Goal: Task Accomplishment & Management: Complete application form

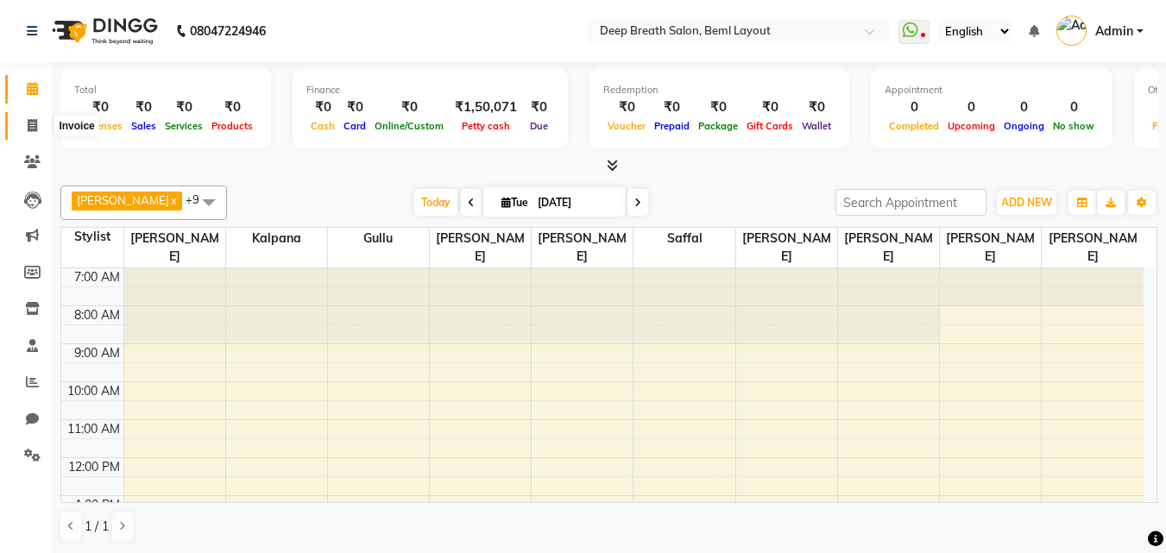
click at [28, 126] on icon at bounding box center [32, 125] width 9 height 13
select select "service"
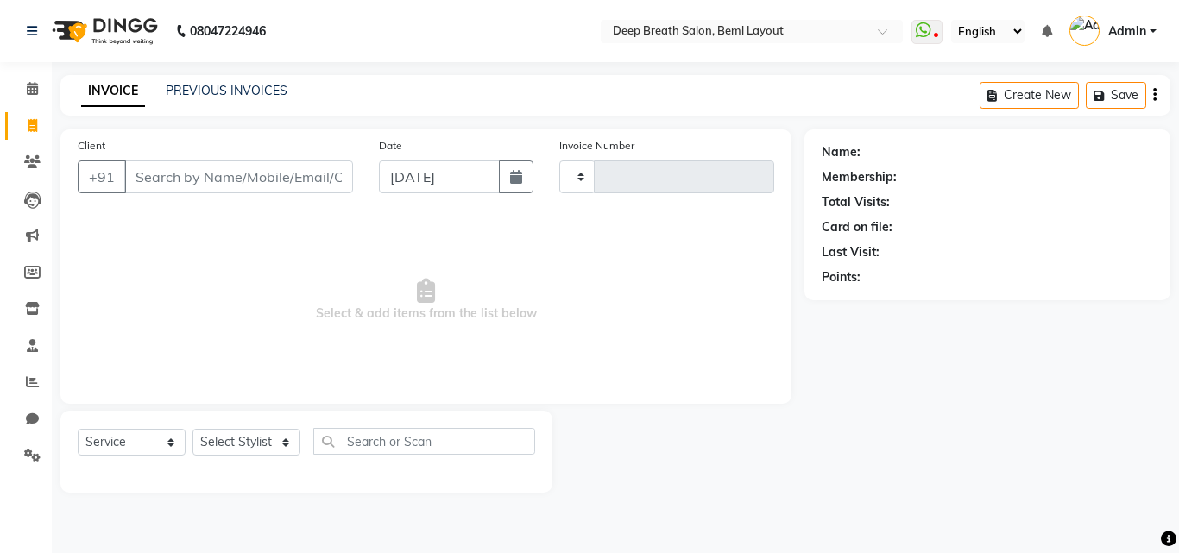
type input "0853"
select select "4101"
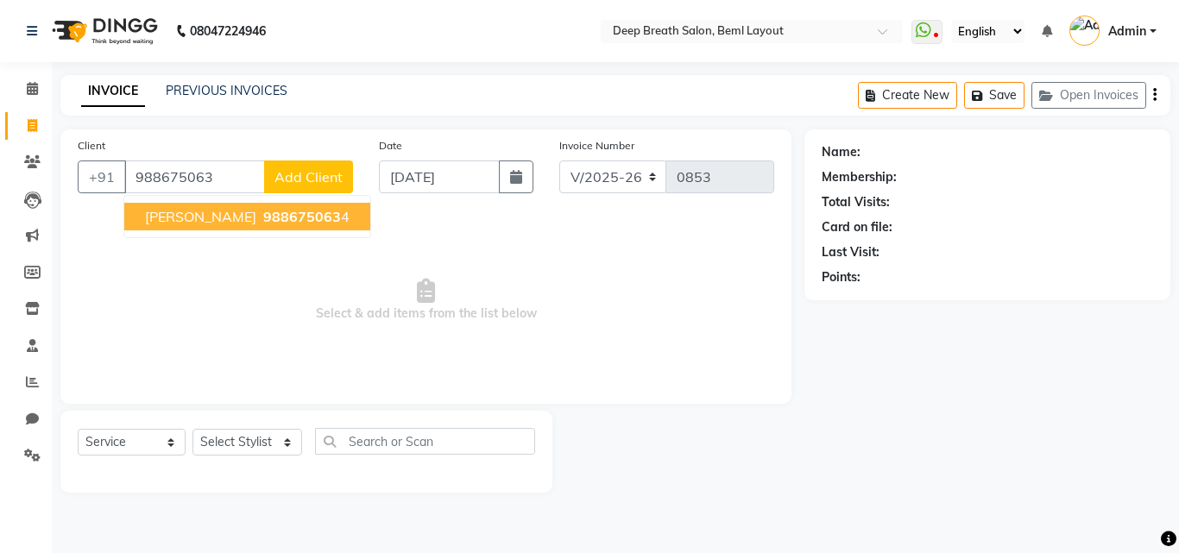
click at [185, 225] on button "[PERSON_NAME] 988675063 4" at bounding box center [247, 217] width 246 height 28
type input "9886750634"
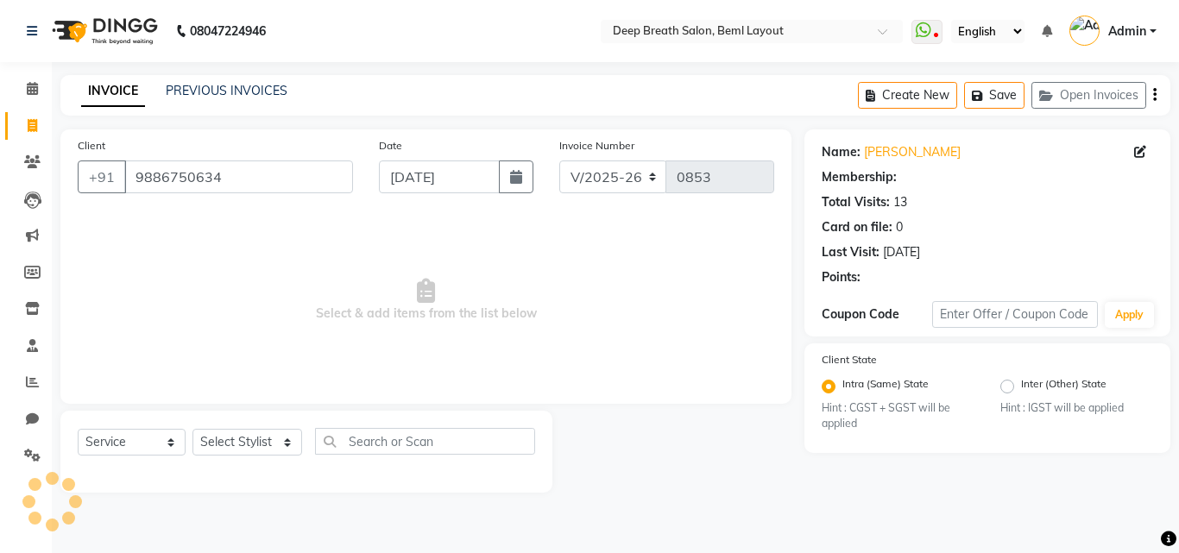
select select "1: Object"
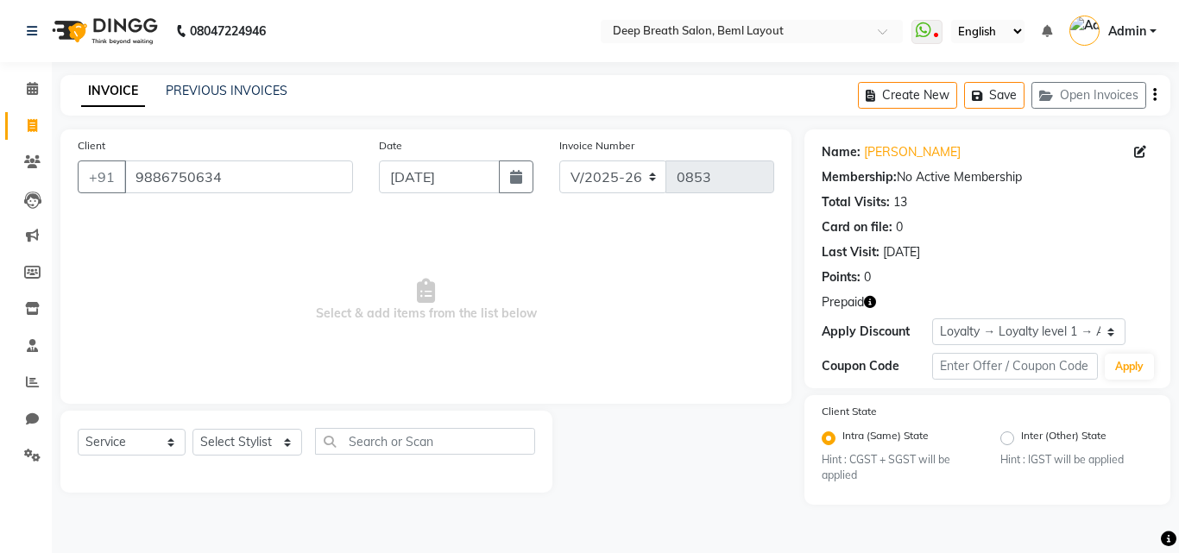
click at [875, 305] on icon "button" at bounding box center [870, 302] width 12 height 12
click at [749, 438] on div at bounding box center [678, 452] width 252 height 82
click at [205, 436] on select "Select Stylist [PERSON_NAME] Gullu [PERSON_NAME] [PERSON_NAME] [PERSON_NAME] Ma…" at bounding box center [247, 442] width 110 height 27
select select "58551"
click at [192, 429] on select "Select Stylist [PERSON_NAME] Gullu [PERSON_NAME] [PERSON_NAME] [PERSON_NAME] Ma…" at bounding box center [247, 442] width 110 height 27
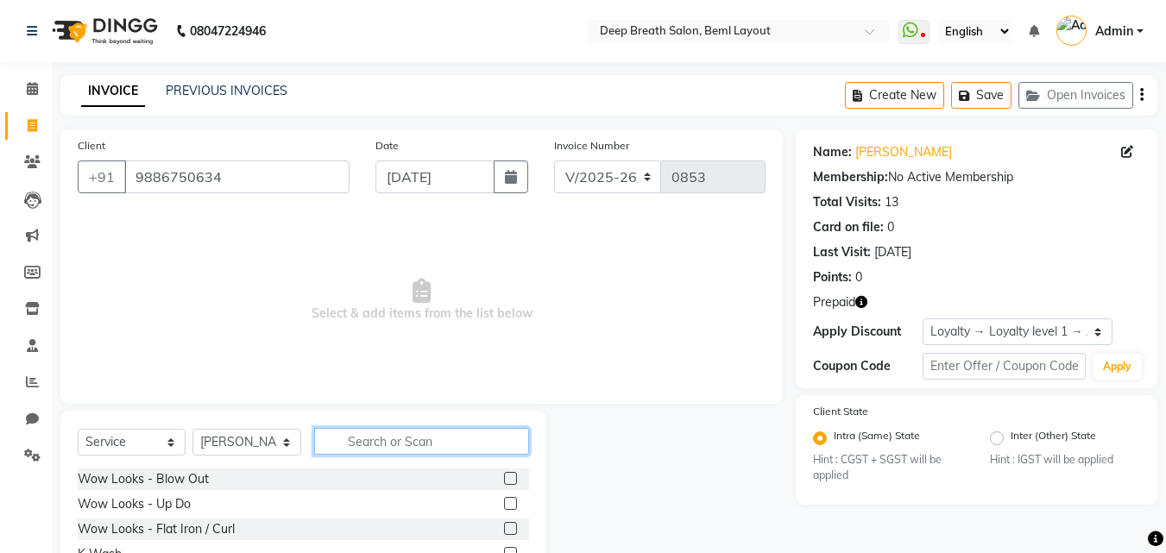
click at [458, 441] on input "text" at bounding box center [421, 441] width 215 height 27
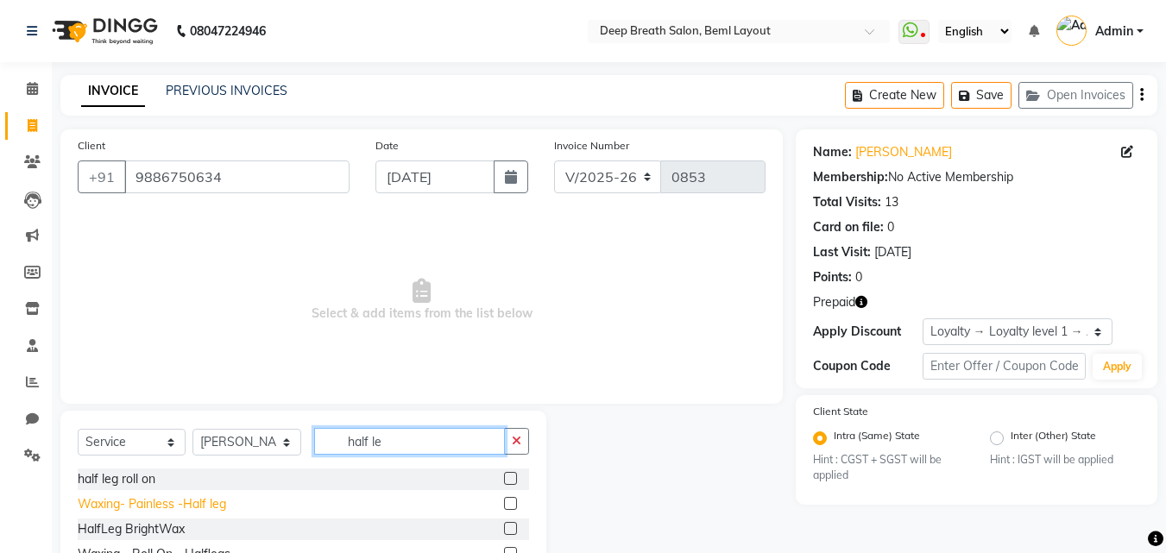
type input "half le"
click at [153, 500] on div "Waxing- Painless -Half leg" at bounding box center [152, 504] width 148 height 18
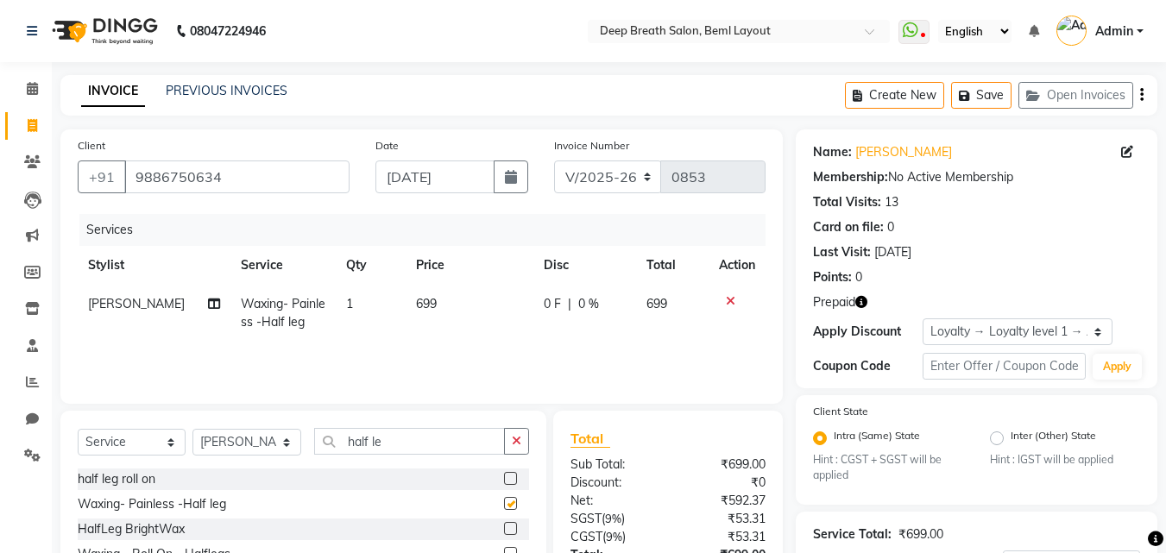
checkbox input "false"
drag, startPoint x: 417, startPoint y: 428, endPoint x: 328, endPoint y: 443, distance: 90.1
click at [328, 443] on div "Select Service Product Membership Package Voucher Prepaid Gift Card Select Styl…" at bounding box center [303, 502] width 486 height 182
drag, startPoint x: 402, startPoint y: 446, endPoint x: 331, endPoint y: 456, distance: 72.3
click at [331, 456] on div "Select Service Product Membership Package Voucher Prepaid Gift Card Select Styl…" at bounding box center [303, 448] width 451 height 41
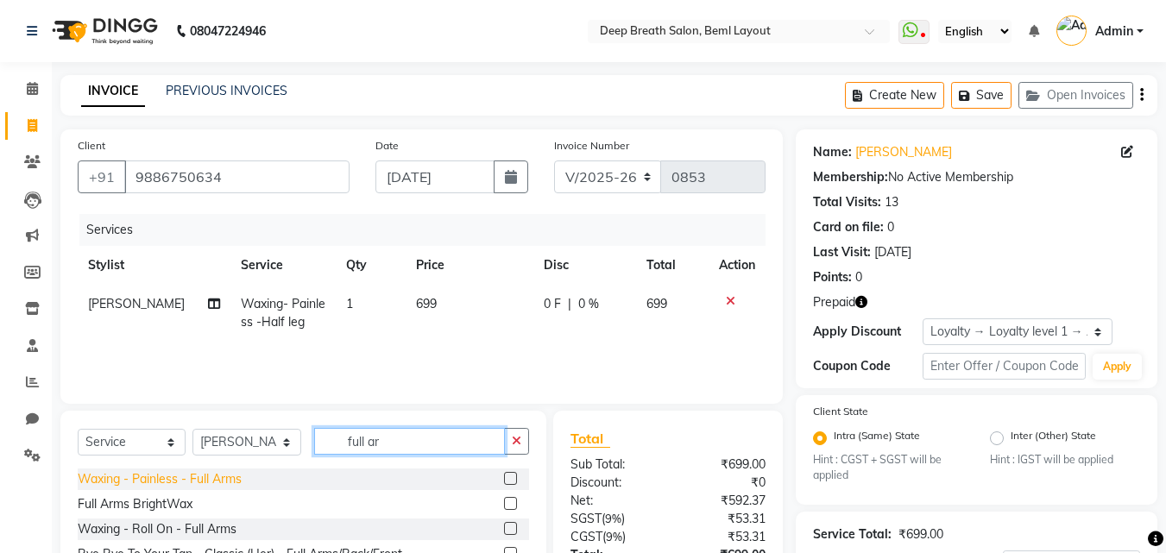
type input "full ar"
click at [222, 477] on div "Waxing - Painless - Full Arms" at bounding box center [160, 479] width 164 height 18
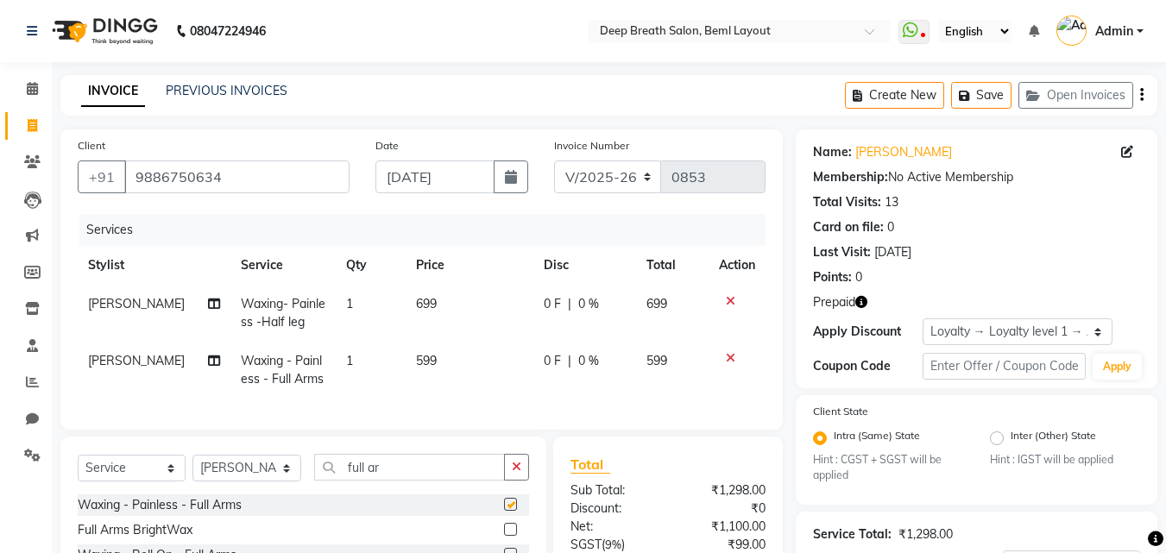
checkbox input "false"
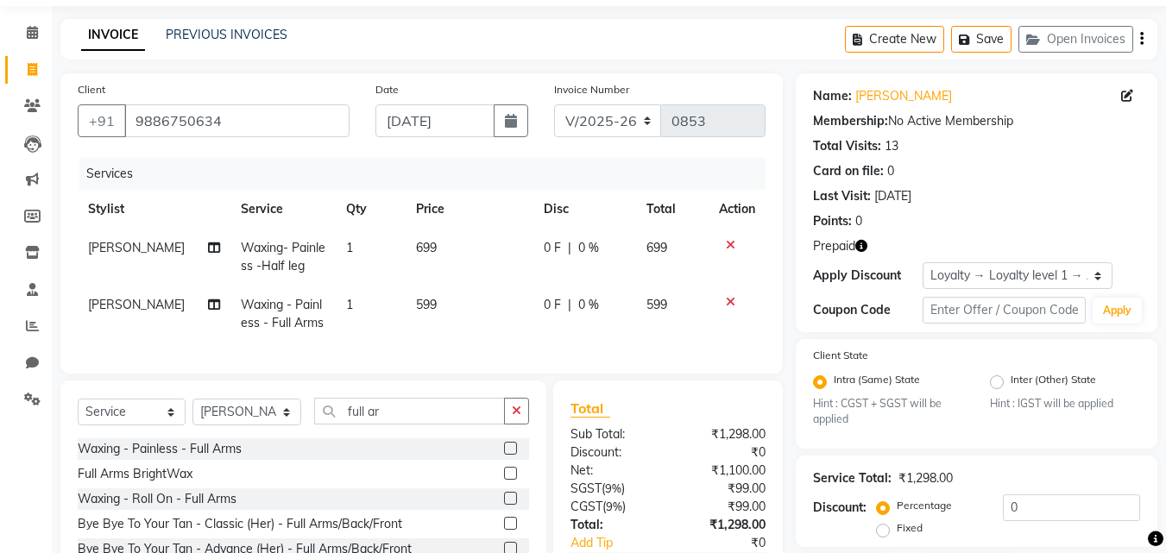
scroll to position [86, 0]
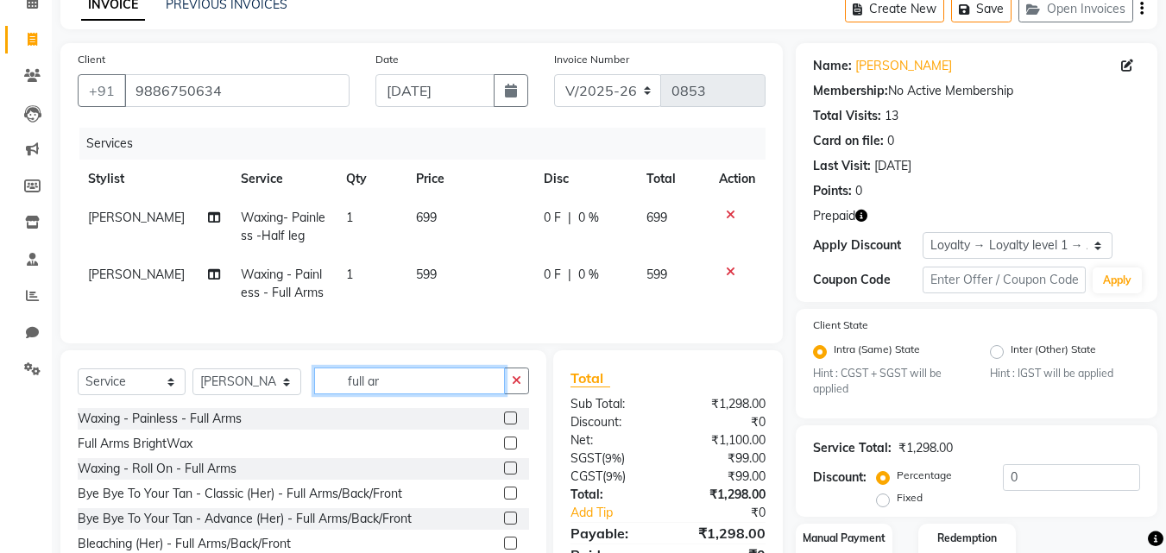
drag, startPoint x: 403, startPoint y: 394, endPoint x: 340, endPoint y: 402, distance: 63.6
click at [340, 394] on input "full ar" at bounding box center [409, 381] width 191 height 27
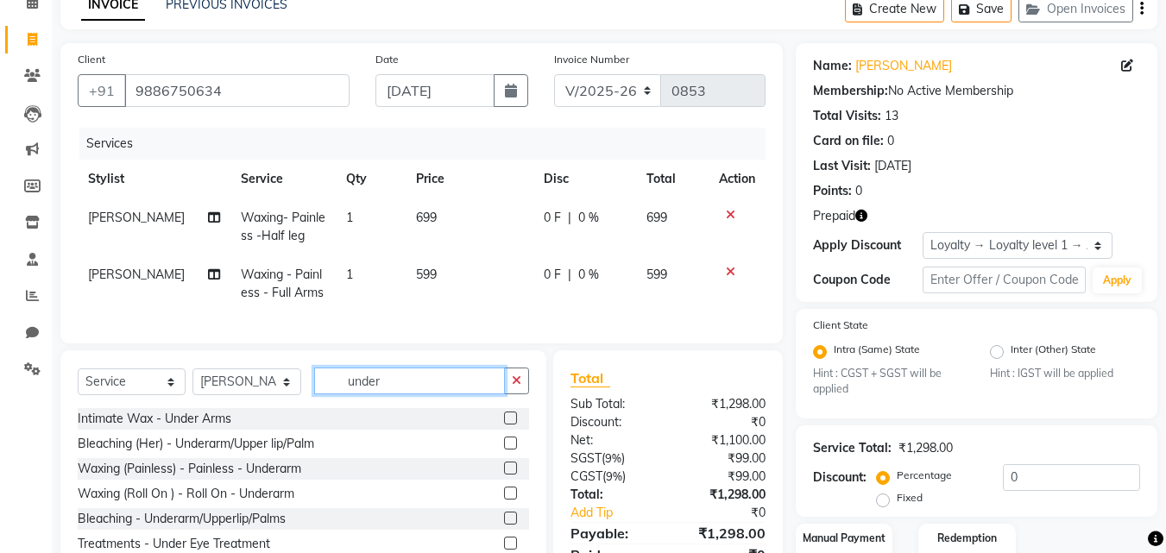
type input "under"
click at [125, 408] on div "Select Service Product Membership Package Voucher Prepaid Gift Card Select Styl…" at bounding box center [303, 388] width 451 height 41
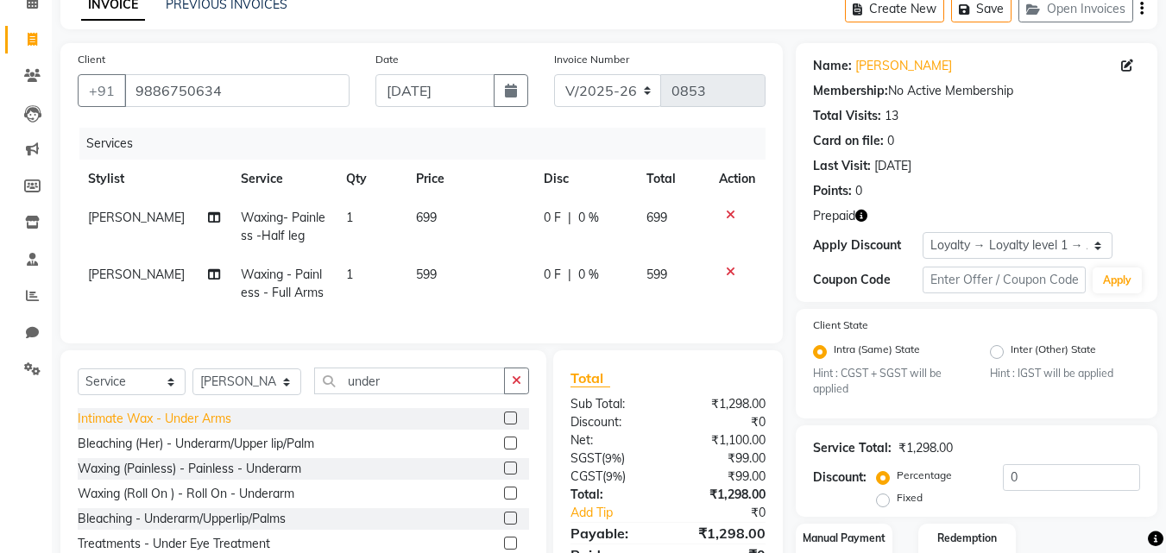
click at [130, 428] on div "Intimate Wax - Under Arms" at bounding box center [155, 419] width 154 height 18
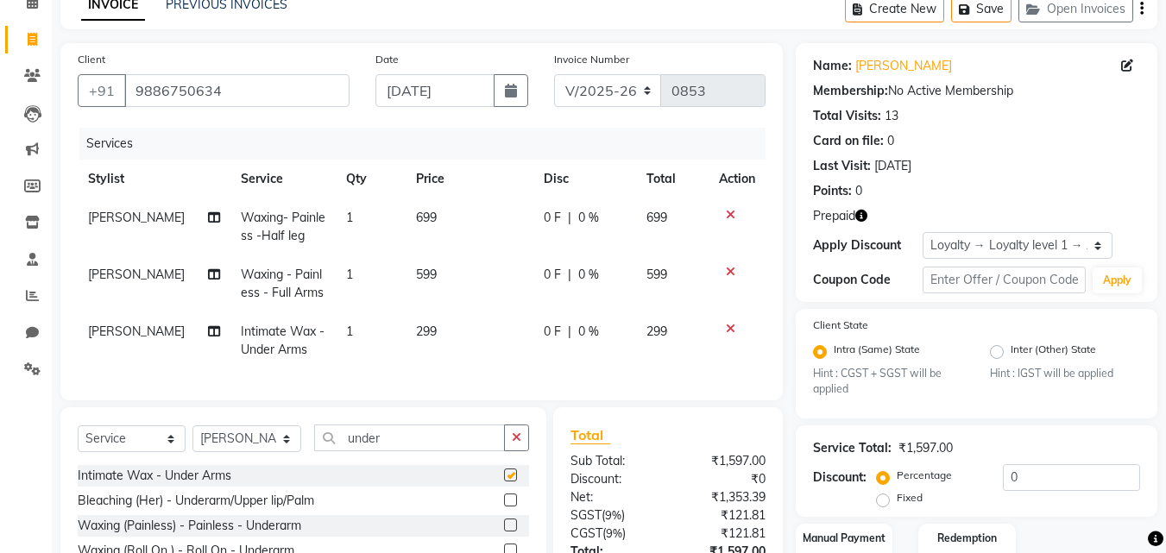
checkbox input "false"
drag, startPoint x: 409, startPoint y: 445, endPoint x: 322, endPoint y: 457, distance: 88.0
click at [322, 451] on input "under" at bounding box center [409, 438] width 191 height 27
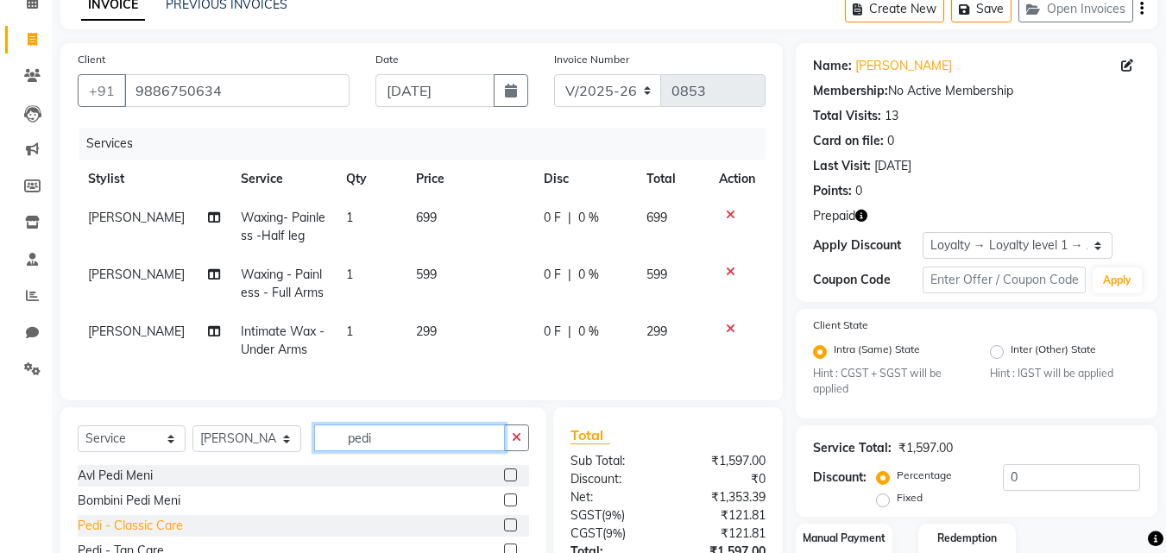
type input "pedi"
click at [141, 535] on div "Pedi - Classic Care" at bounding box center [130, 526] width 105 height 18
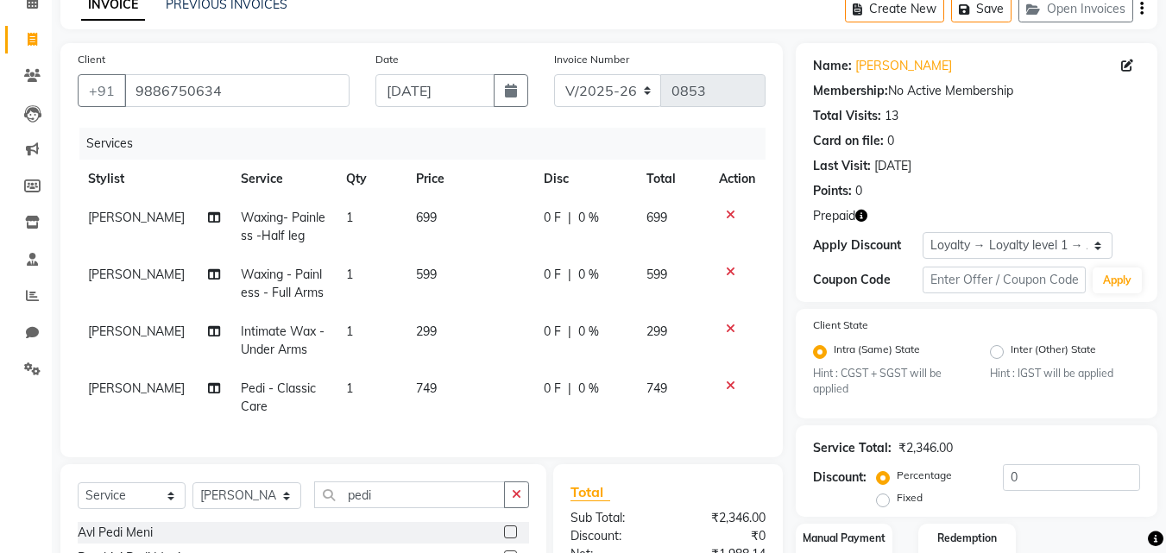
checkbox input "false"
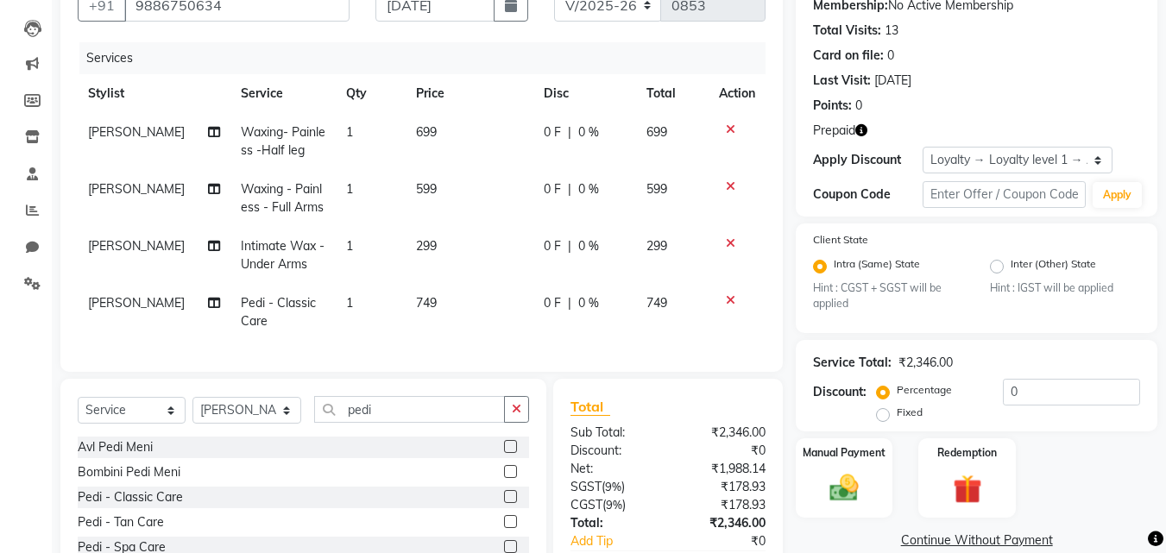
scroll to position [173, 0]
drag, startPoint x: 395, startPoint y: 427, endPoint x: 304, endPoint y: 437, distance: 92.0
click at [304, 436] on div "Select Service Product Membership Package Voucher Prepaid Gift Card Select Styl…" at bounding box center [303, 415] width 451 height 41
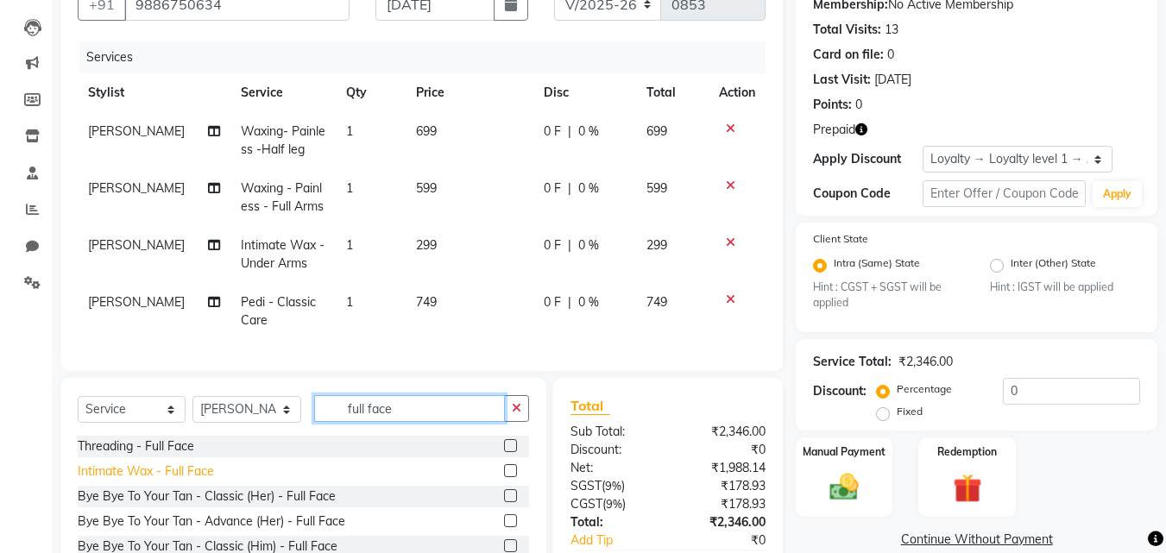
type input "full face"
click at [196, 481] on div "Intimate Wax - Full Face" at bounding box center [146, 472] width 136 height 18
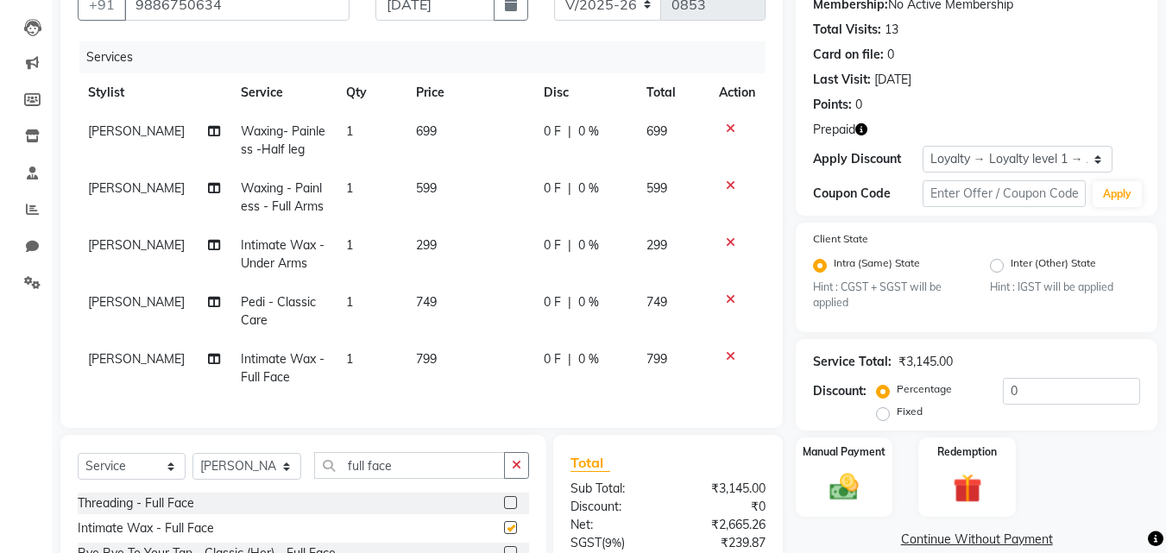
checkbox input "false"
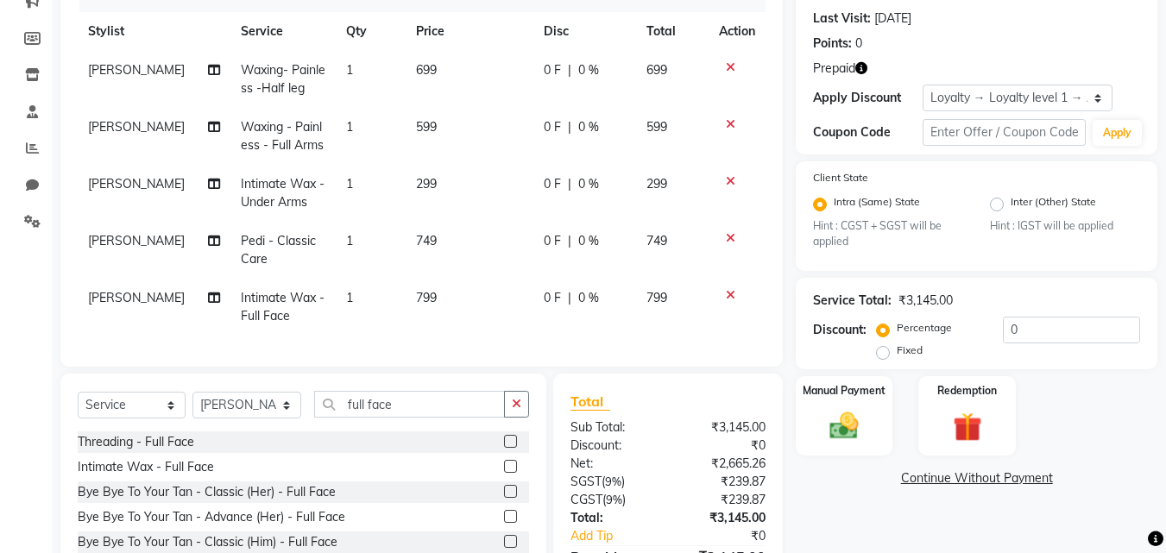
scroll to position [86, 0]
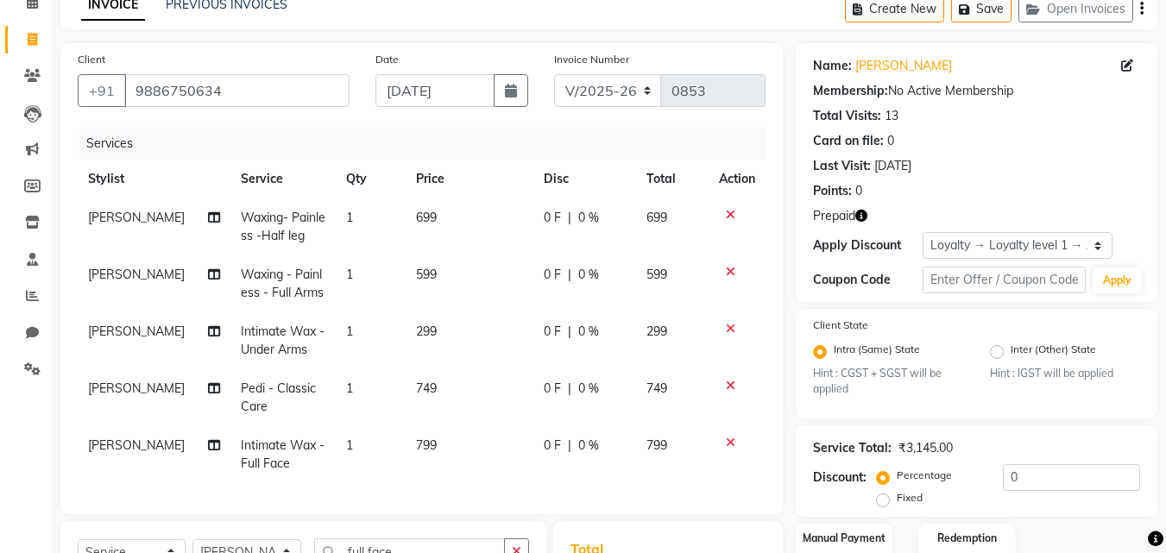
click at [392, 458] on td "1" at bounding box center [371, 454] width 70 height 57
select select "58551"
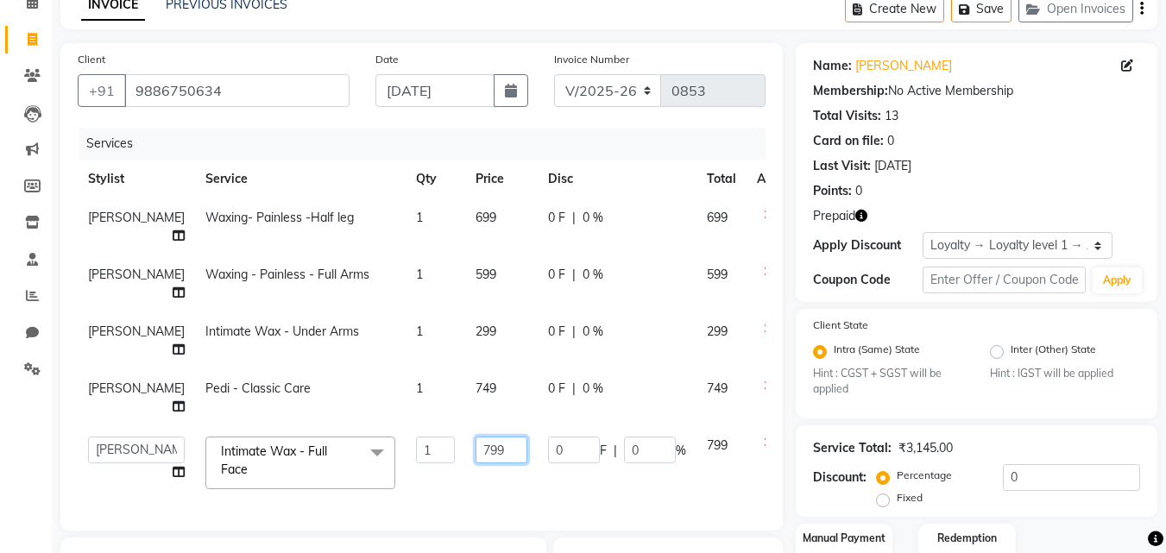
click at [476, 451] on input "799" at bounding box center [502, 450] width 52 height 27
type input "999"
click at [465, 476] on td "999" at bounding box center [501, 462] width 73 height 73
select select "58551"
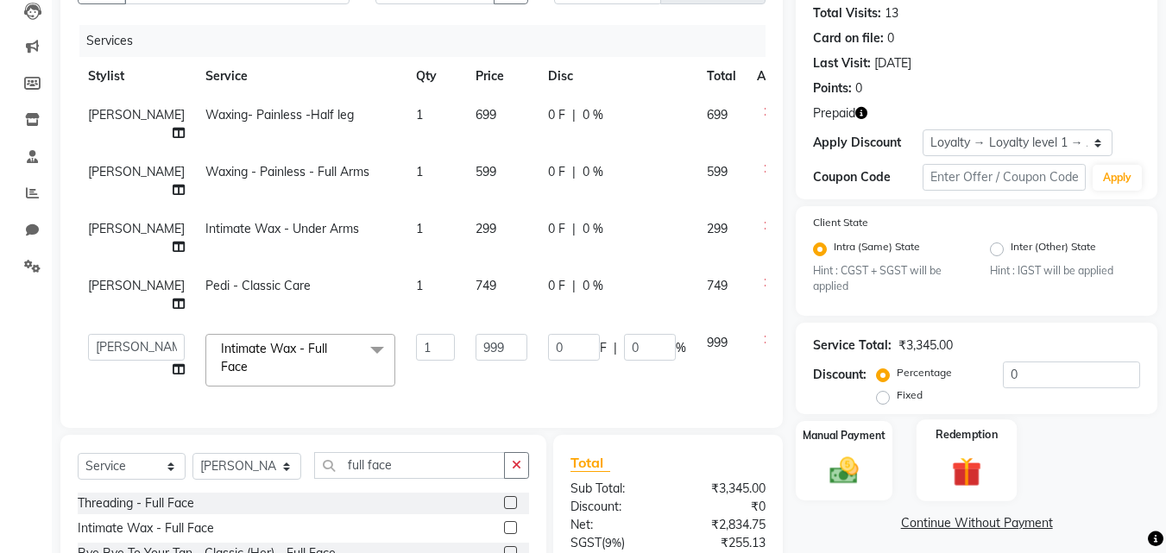
scroll to position [363, 0]
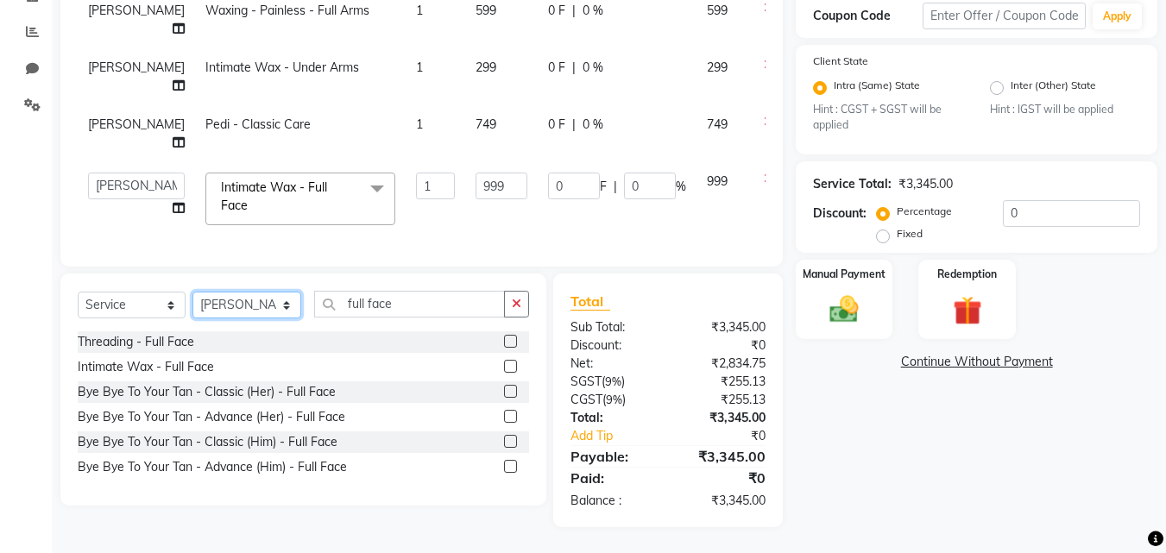
click at [228, 310] on select "Select Stylist [PERSON_NAME] Gullu [PERSON_NAME] [PERSON_NAME] [PERSON_NAME] Ma…" at bounding box center [246, 305] width 109 height 27
select select "39592"
click at [192, 292] on select "Select Stylist [PERSON_NAME] Gullu [PERSON_NAME] [PERSON_NAME] [PERSON_NAME] Ma…" at bounding box center [246, 305] width 109 height 27
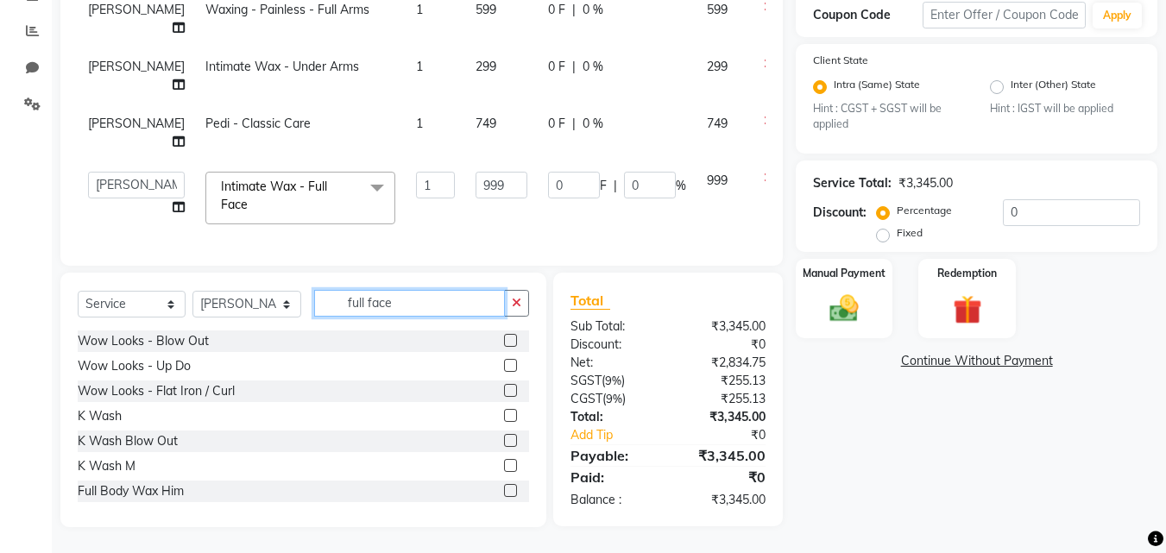
drag, startPoint x: 407, startPoint y: 305, endPoint x: 312, endPoint y: 308, distance: 94.2
click at [312, 308] on div "Select Service Product Membership Package Voucher Prepaid Gift Card Select Styl…" at bounding box center [303, 310] width 451 height 41
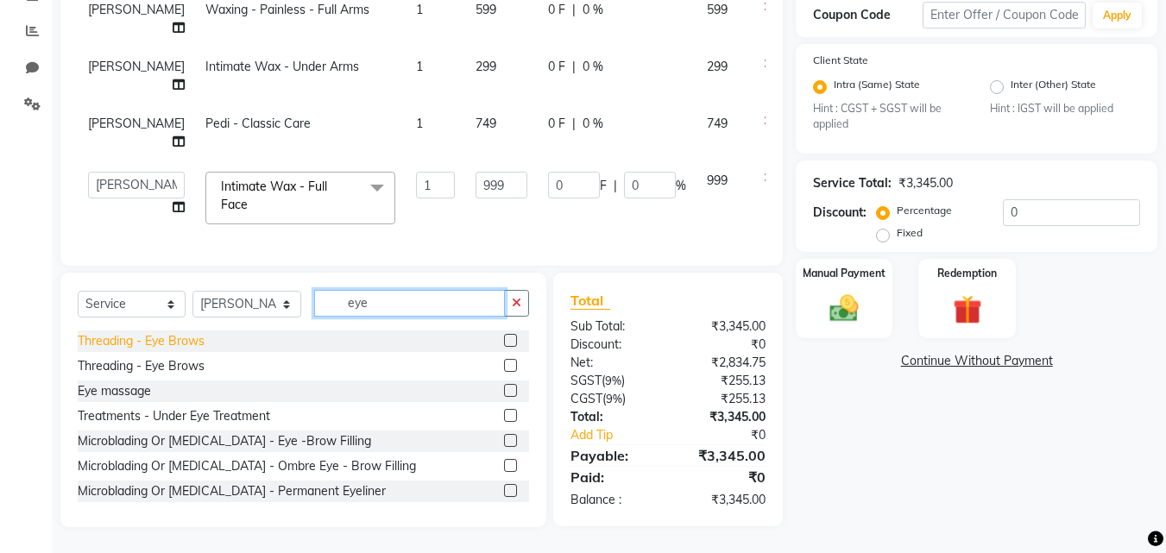
type input "eye"
click at [182, 343] on div "Threading - Eye Brows" at bounding box center [141, 341] width 127 height 18
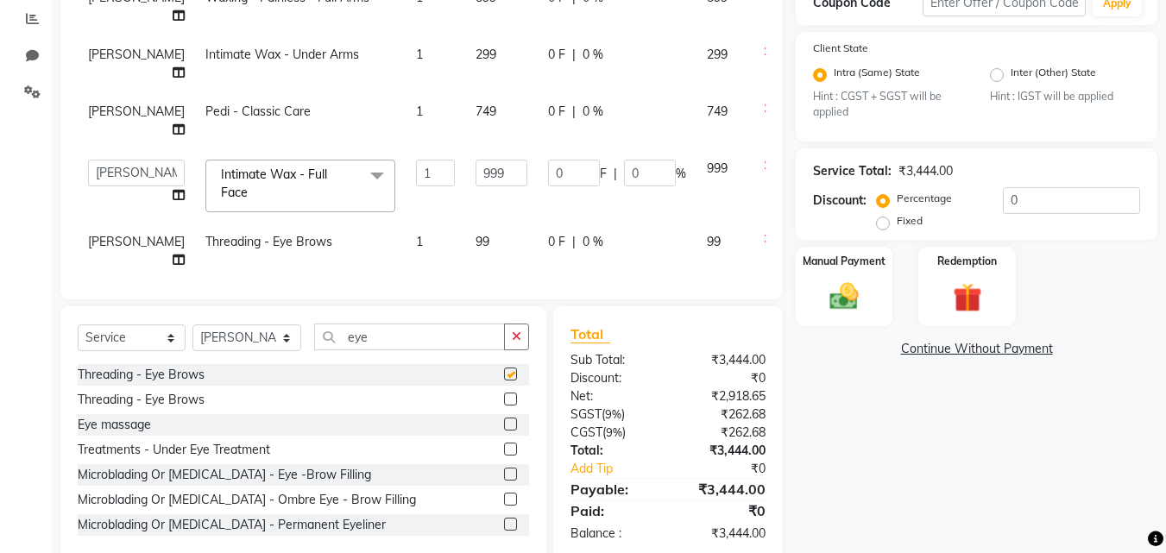
checkbox input "false"
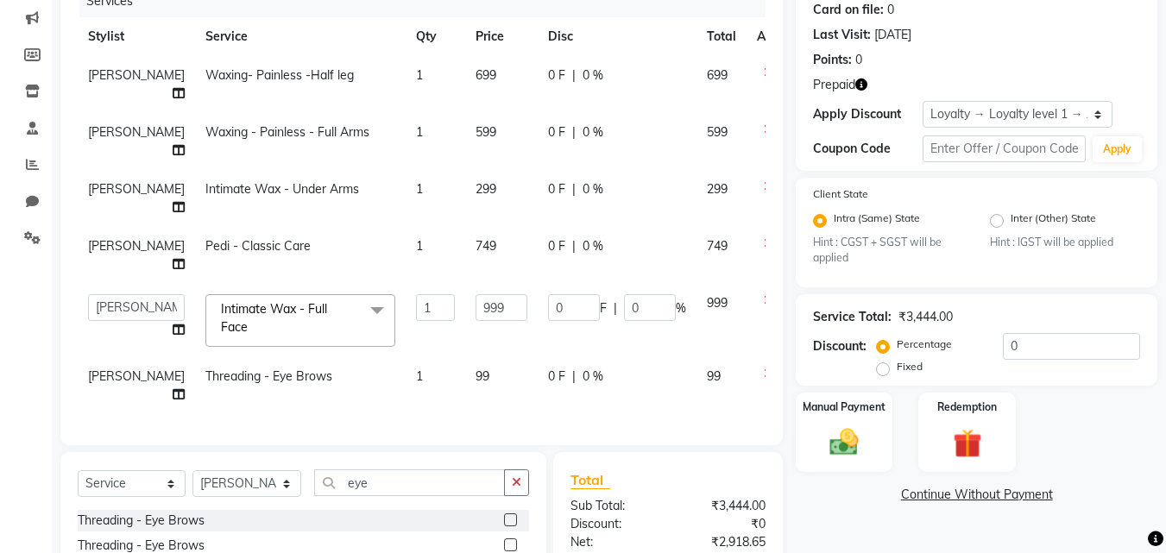
scroll to position [259, 0]
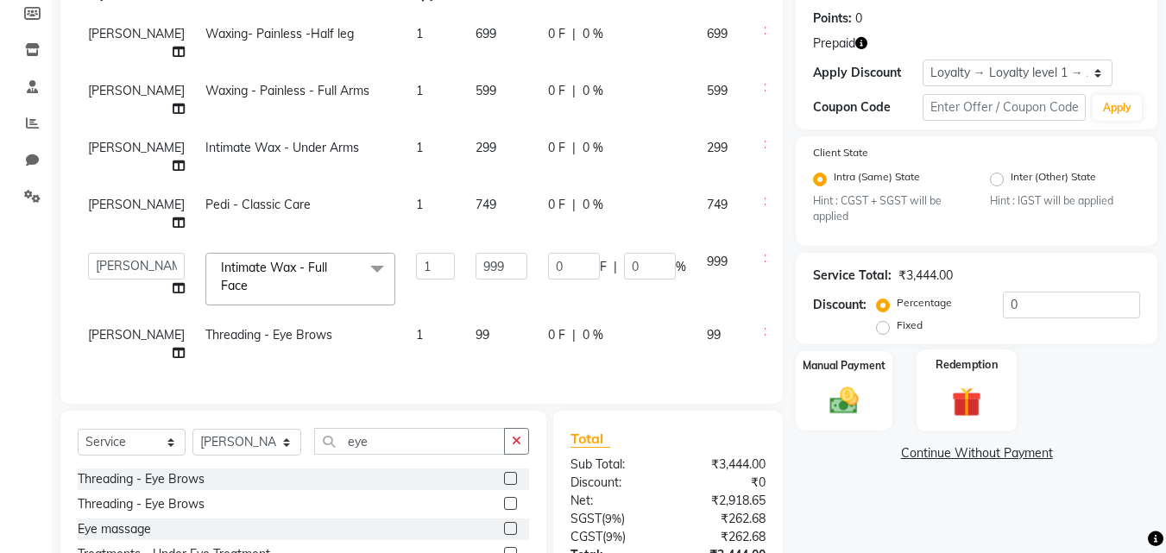
click at [986, 420] on img at bounding box center [967, 402] width 48 height 37
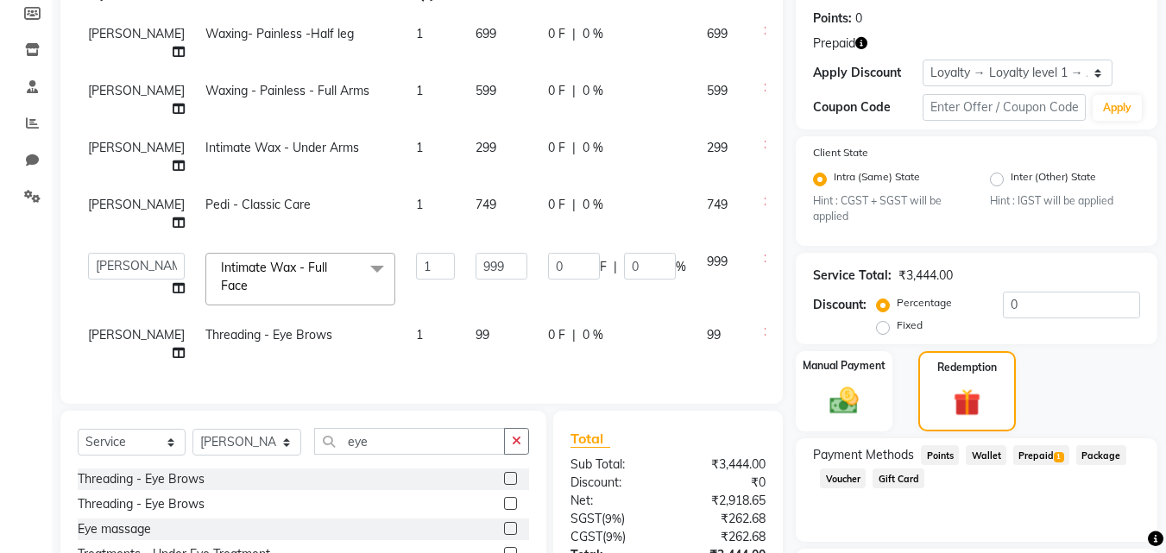
scroll to position [345, 0]
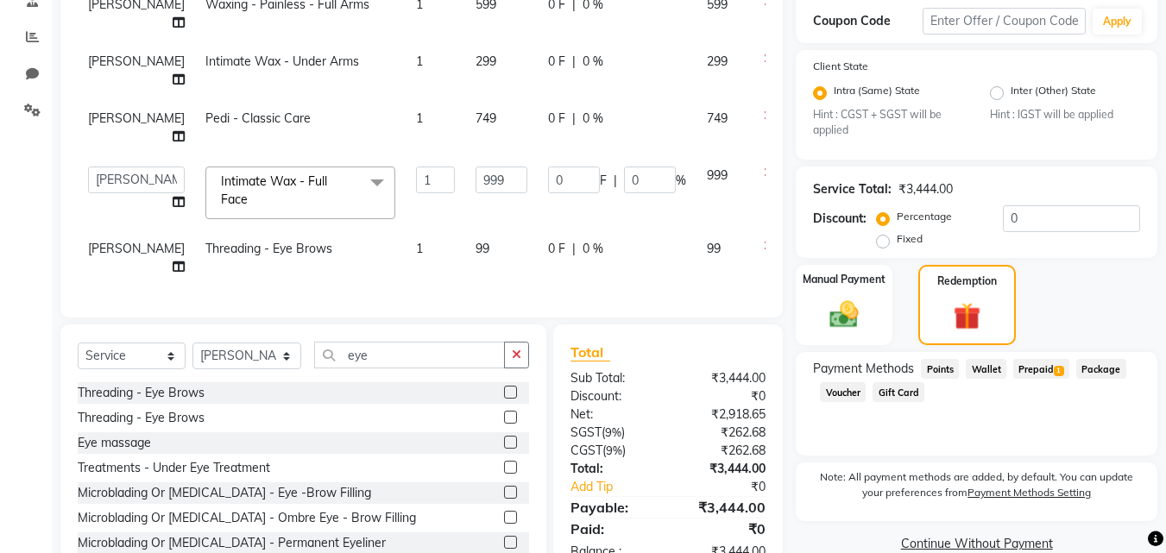
click at [1033, 369] on span "Prepaid 1" at bounding box center [1041, 369] width 56 height 20
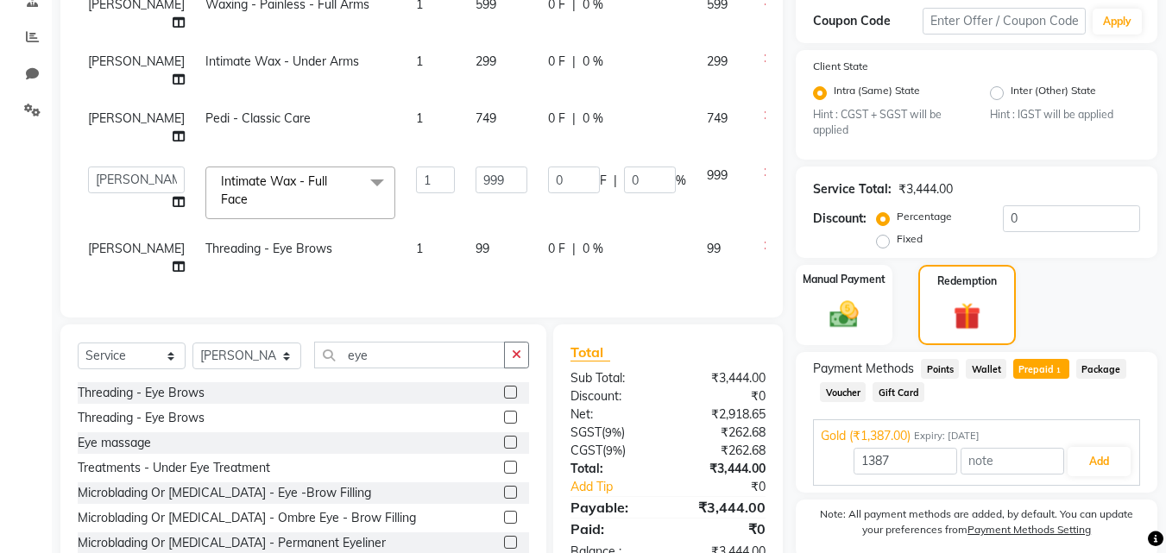
scroll to position [412, 0]
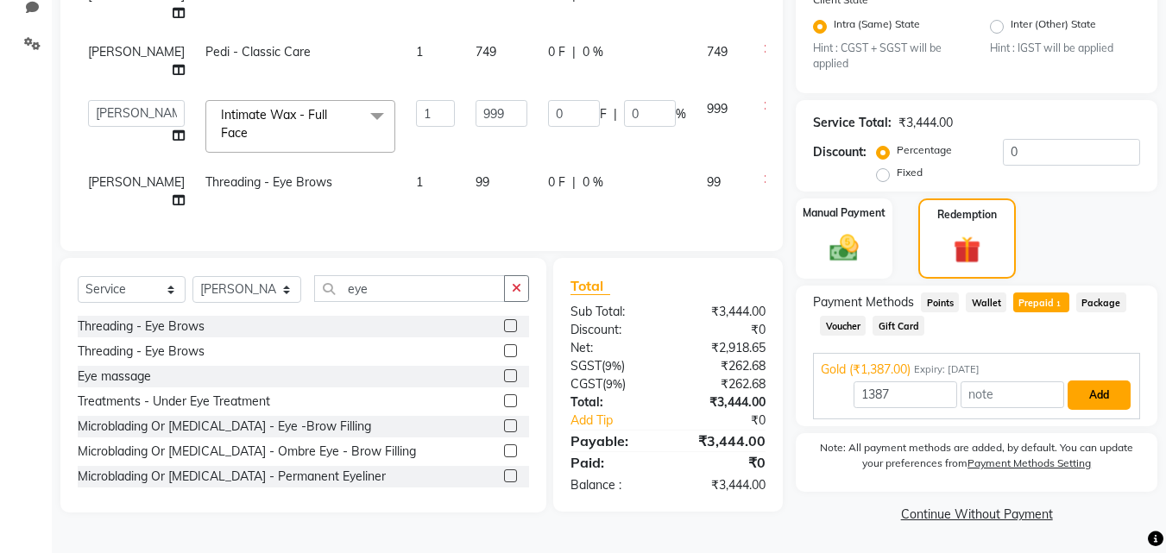
click at [1120, 400] on button "Add" at bounding box center [1099, 395] width 63 height 29
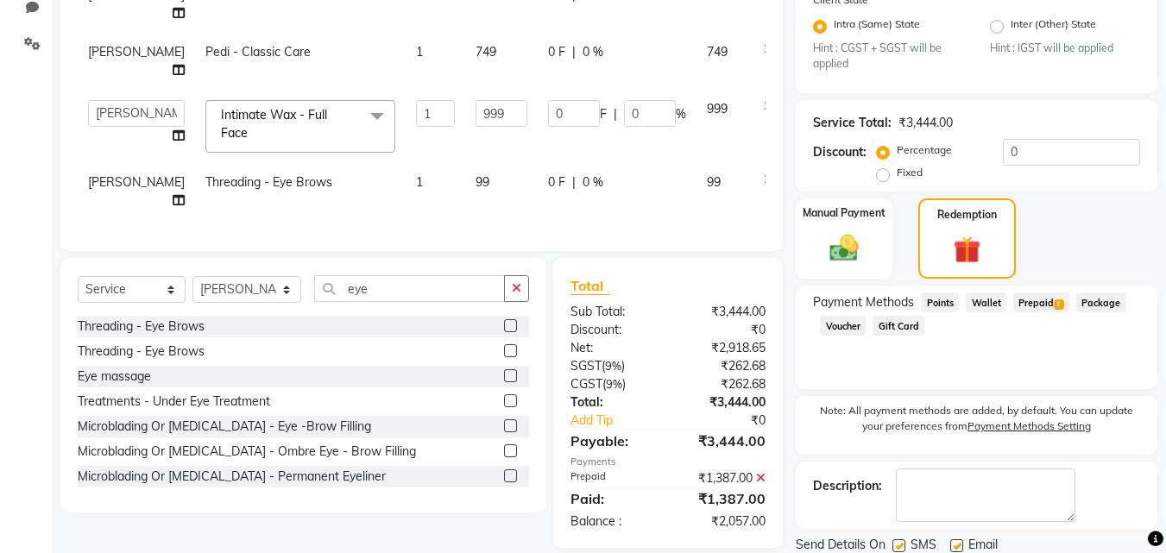
scroll to position [518, 0]
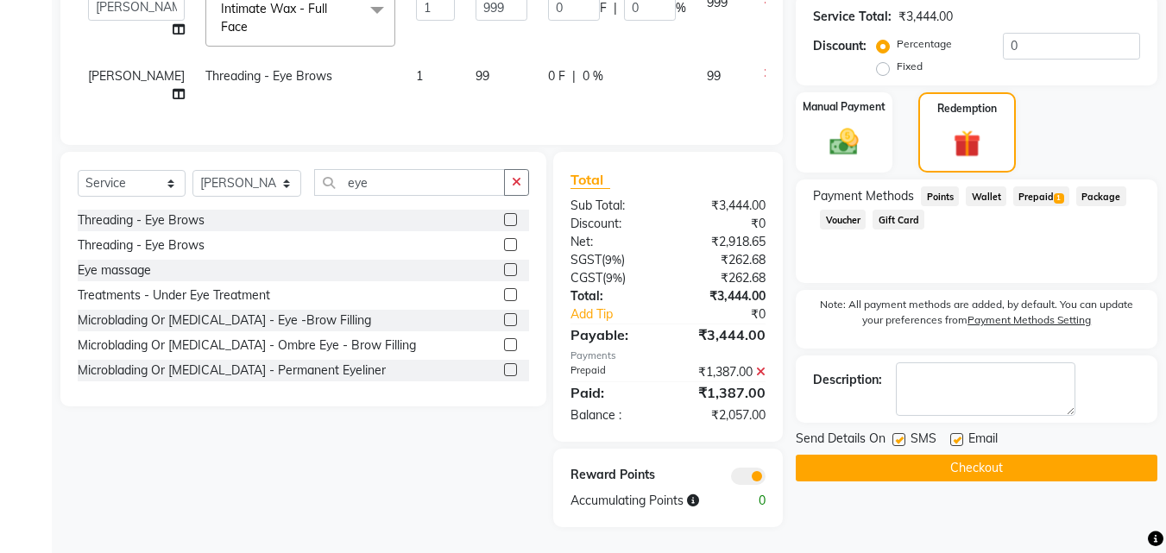
click at [902, 458] on button "Checkout" at bounding box center [977, 468] width 362 height 27
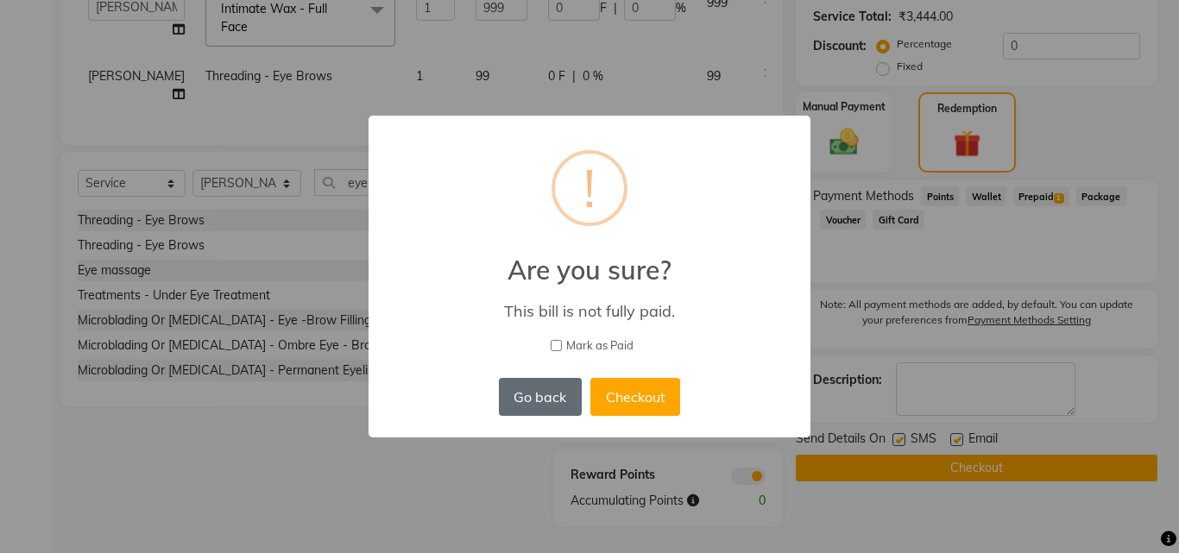
click at [545, 389] on button "Go back" at bounding box center [540, 397] width 83 height 38
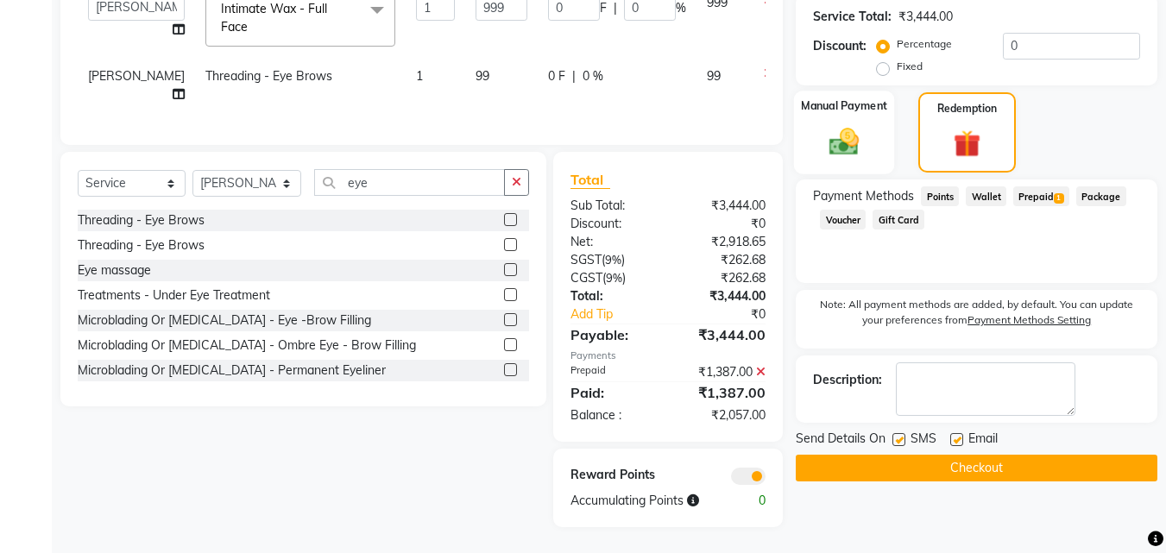
click at [880, 157] on div "Manual Payment" at bounding box center [844, 133] width 101 height 84
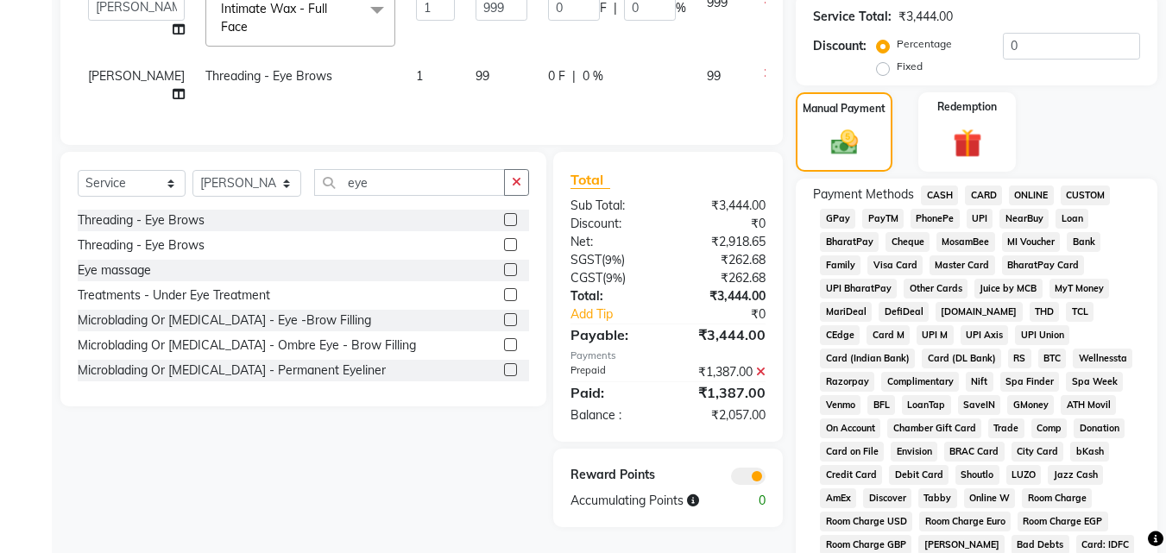
click at [981, 198] on span "CARD" at bounding box center [983, 196] width 37 height 20
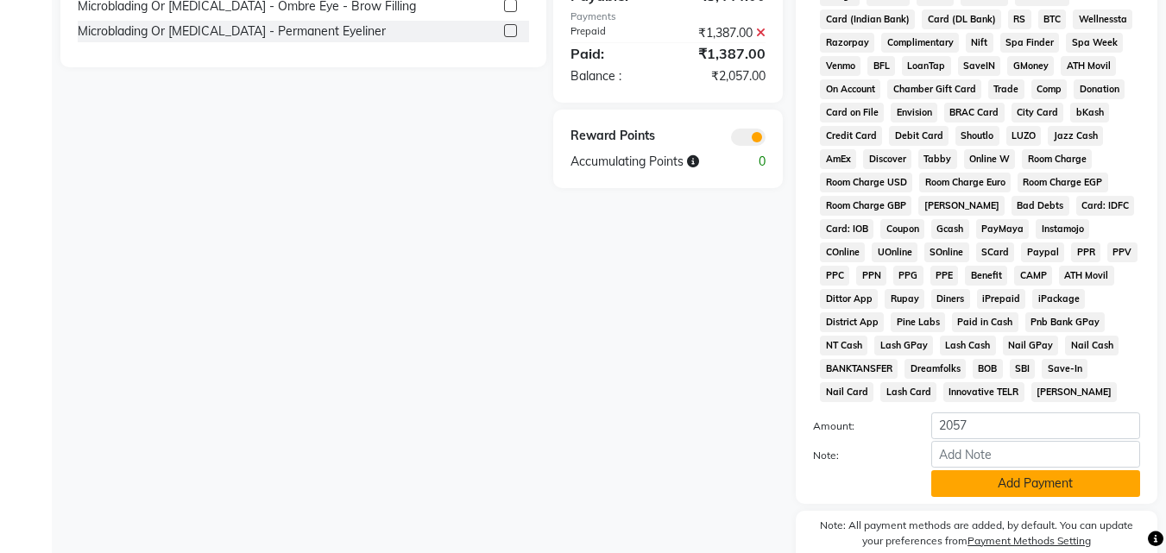
scroll to position [863, 0]
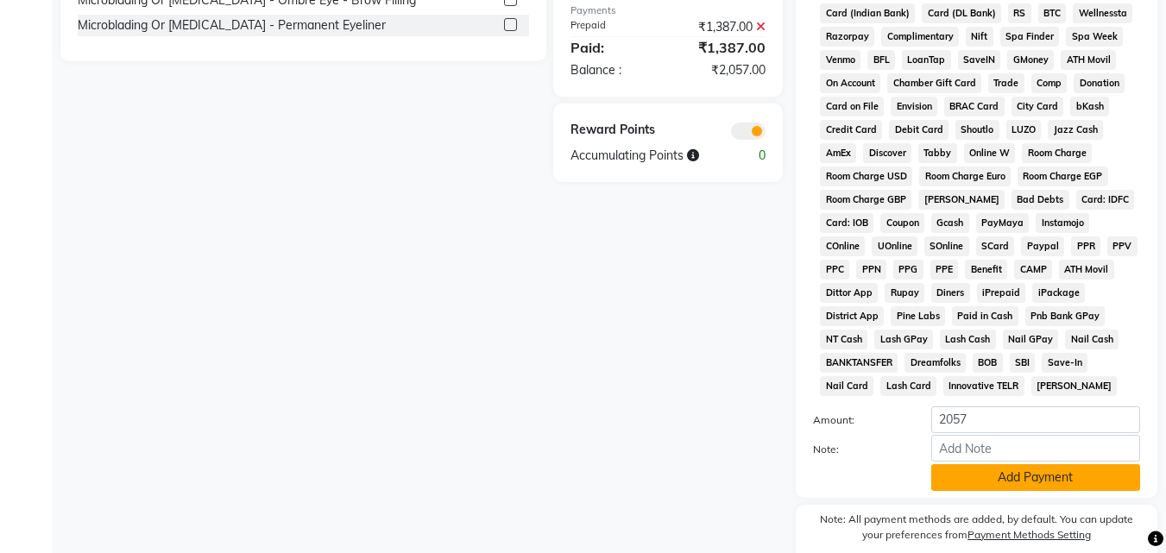
click at [1014, 476] on button "Add Payment" at bounding box center [1035, 477] width 209 height 27
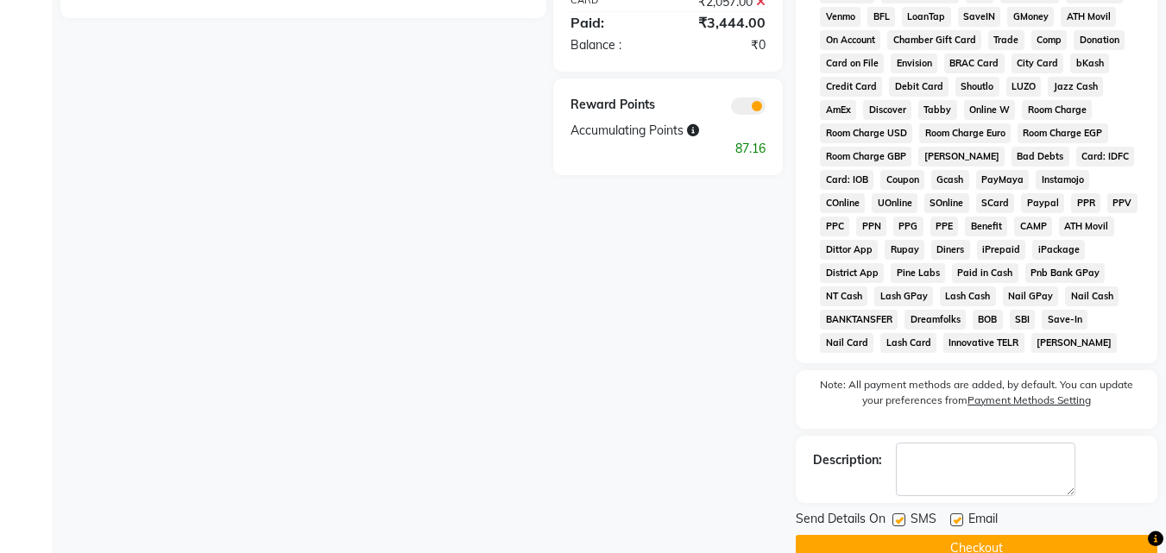
scroll to position [941, 0]
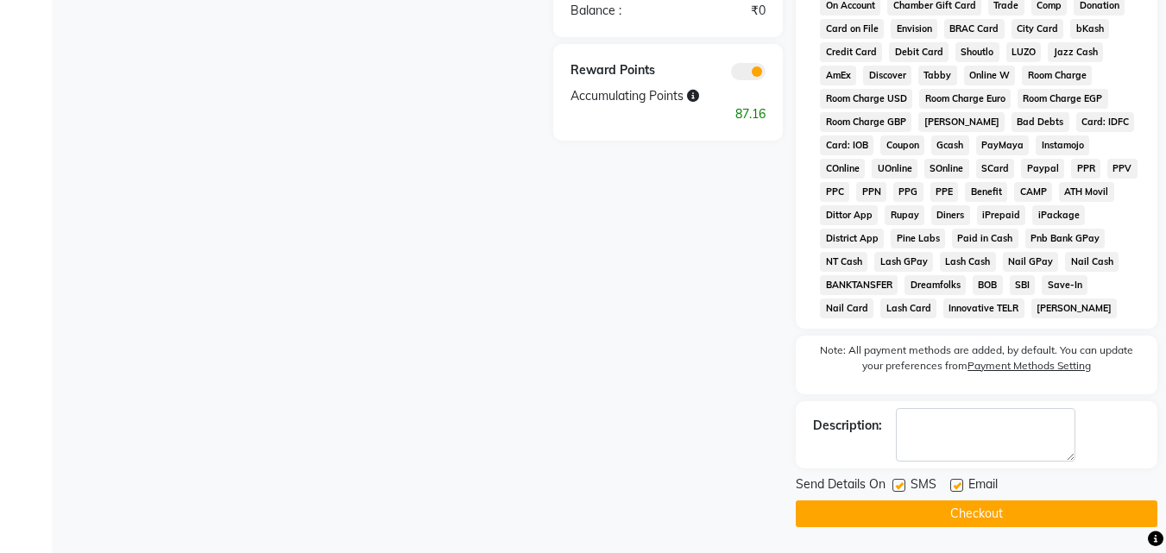
click at [967, 511] on button "Checkout" at bounding box center [977, 514] width 362 height 27
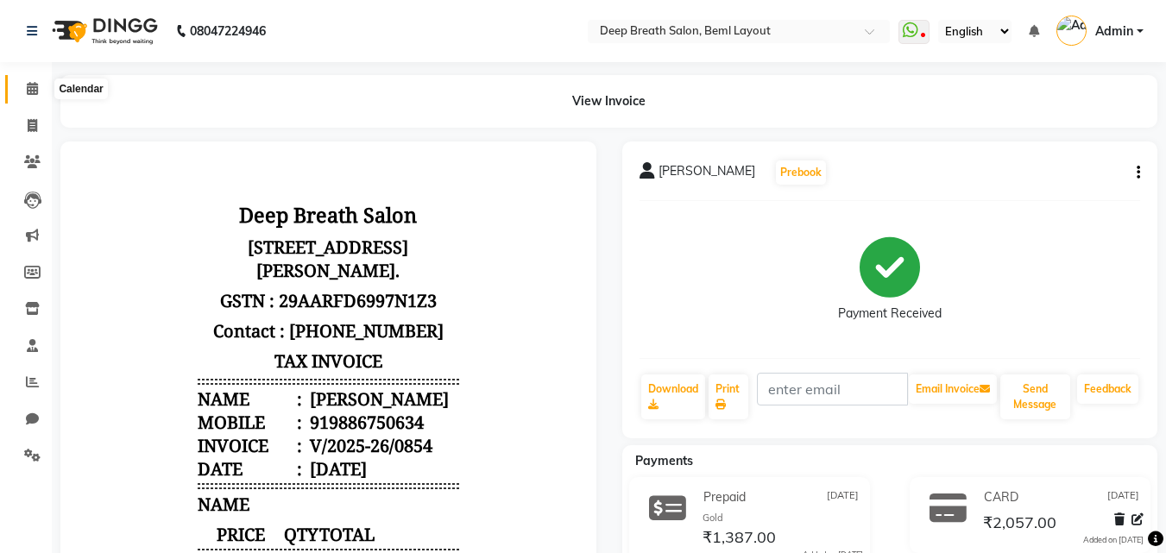
click at [31, 92] on icon at bounding box center [32, 88] width 11 height 13
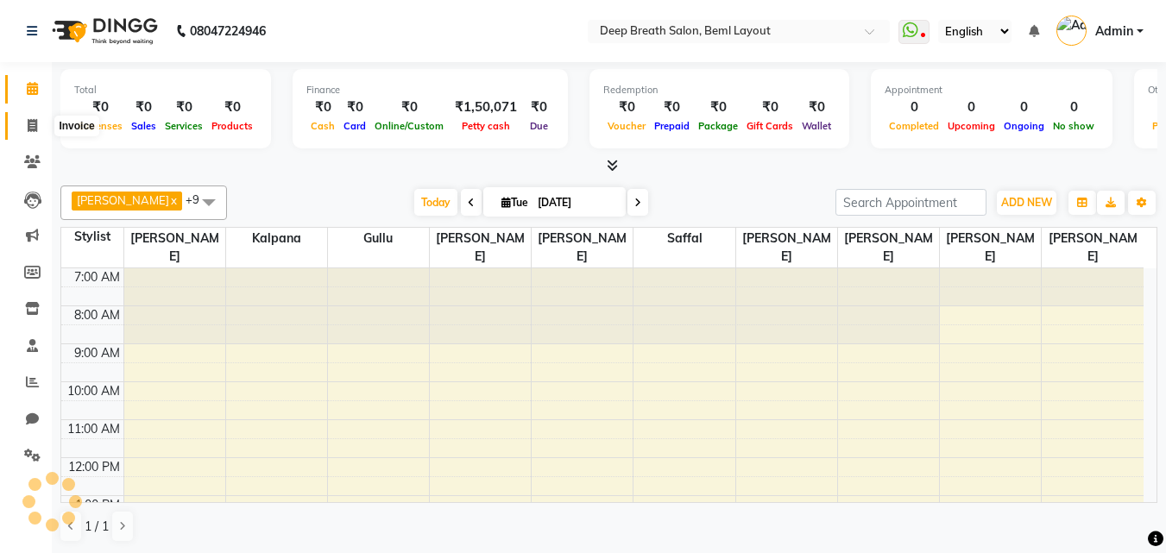
click at [28, 126] on icon at bounding box center [32, 125] width 9 height 13
select select "service"
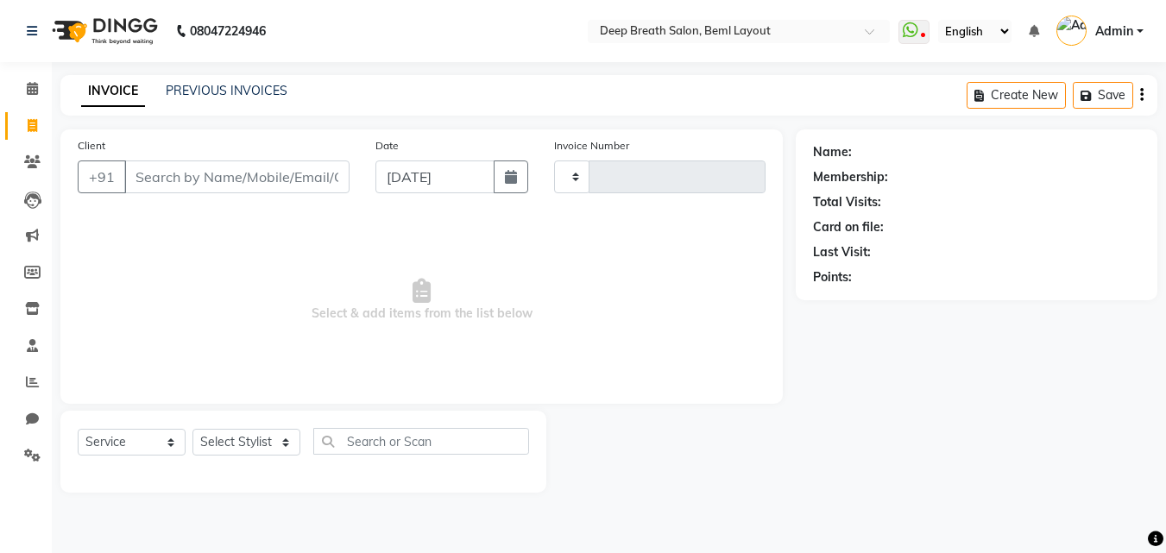
type input "0853"
select select "4101"
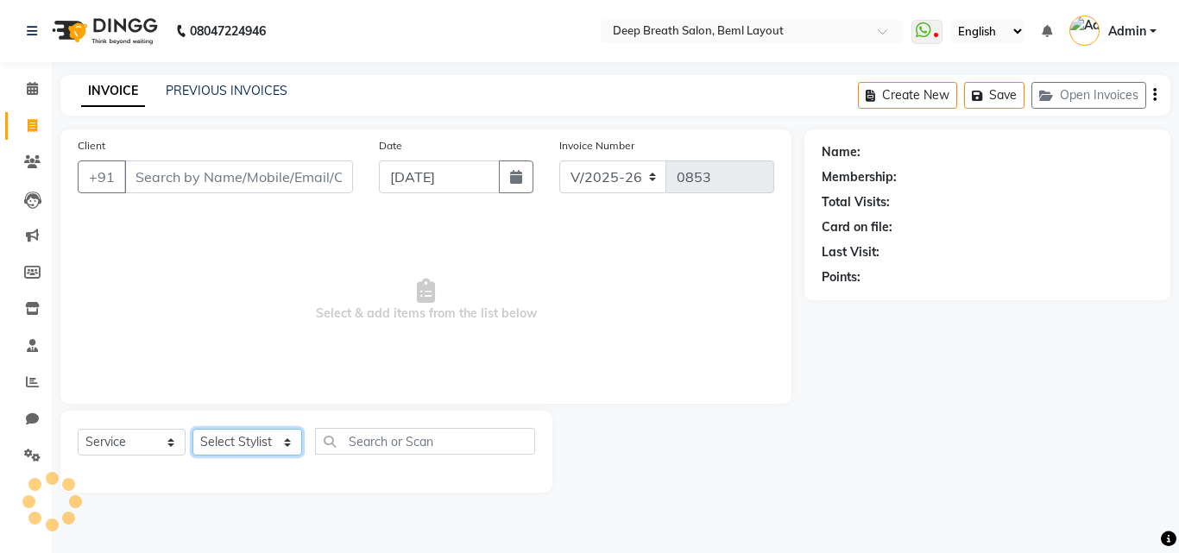
click at [270, 446] on select "Select Stylist [PERSON_NAME] Gullu [PERSON_NAME] [PERSON_NAME] [PERSON_NAME] Ma…" at bounding box center [247, 442] width 110 height 27
select select "60503"
click at [192, 429] on select "Select Stylist [PERSON_NAME] Gullu [PERSON_NAME] [PERSON_NAME] [PERSON_NAME] Ma…" at bounding box center [247, 442] width 110 height 27
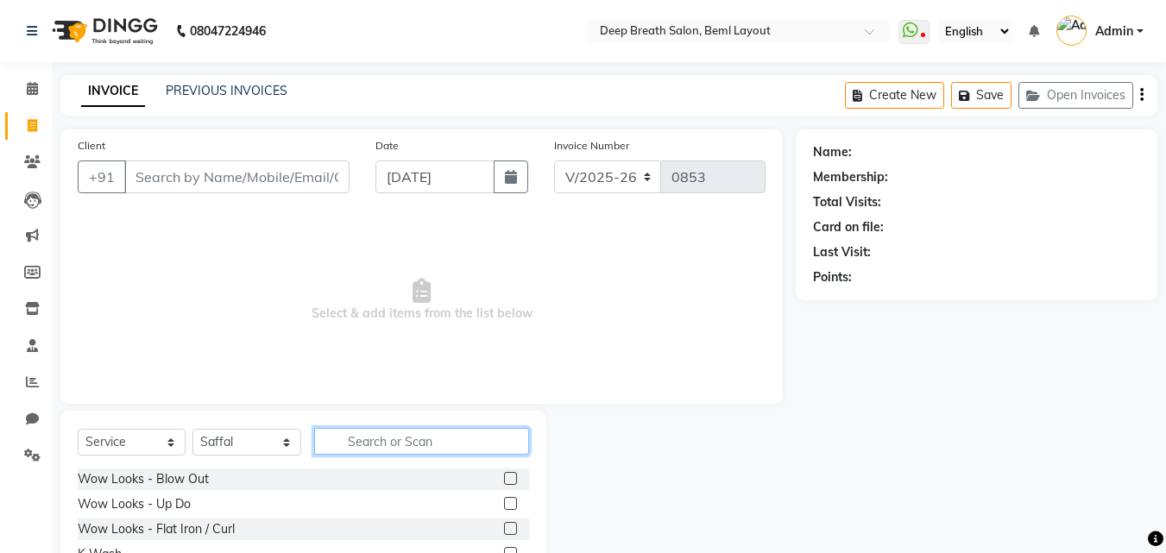
click at [431, 452] on input "text" at bounding box center [421, 441] width 215 height 27
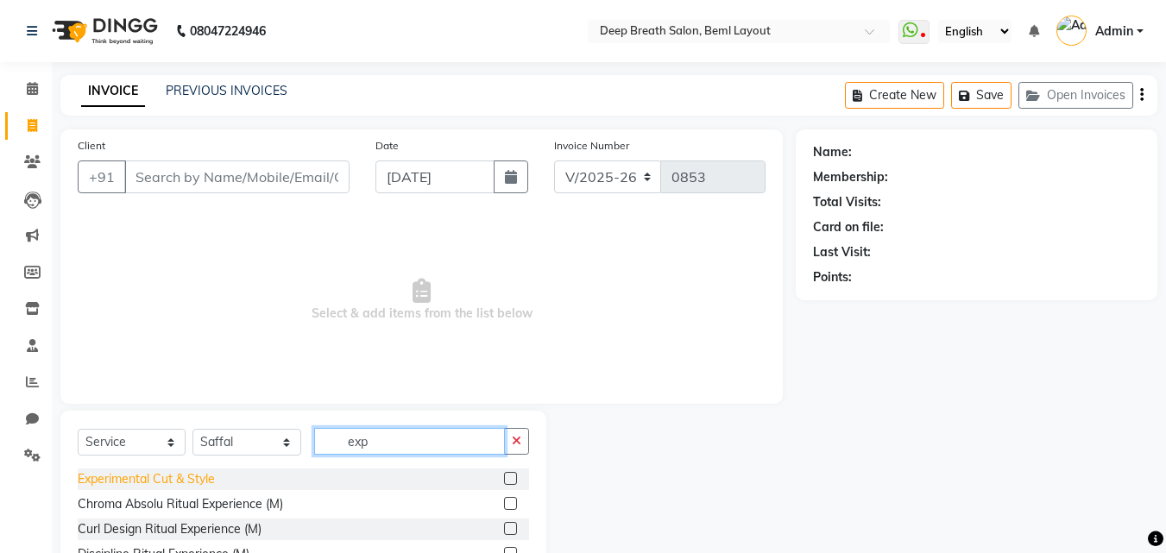
type input "exp"
click at [199, 471] on div "Experimental Cut & Style" at bounding box center [146, 479] width 137 height 18
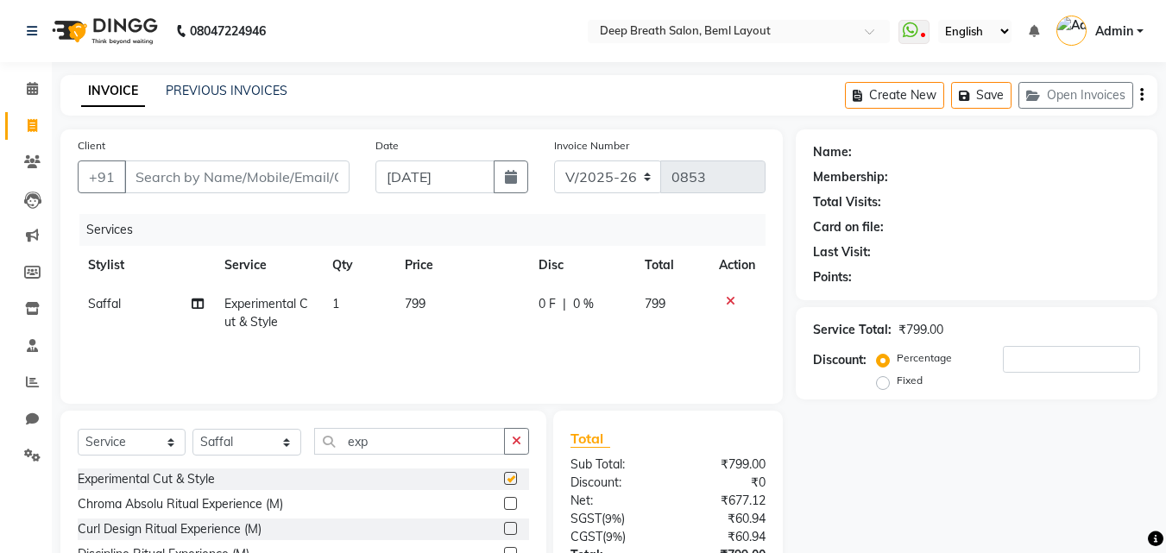
checkbox input "false"
drag, startPoint x: 388, startPoint y: 434, endPoint x: 301, endPoint y: 440, distance: 87.4
click at [301, 440] on div "Select Service Product Membership Package Voucher Prepaid Gift Card Select Styl…" at bounding box center [303, 448] width 451 height 41
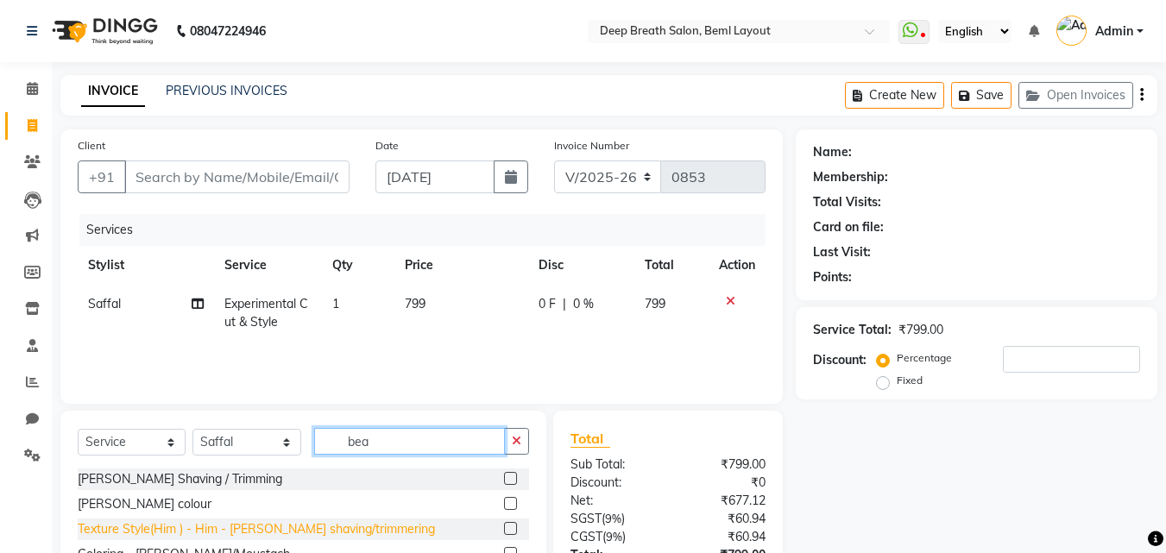
type input "bea"
click at [254, 533] on div "Texture Style(Him ) - Him - [PERSON_NAME] shaving/trimmering" at bounding box center [256, 530] width 357 height 18
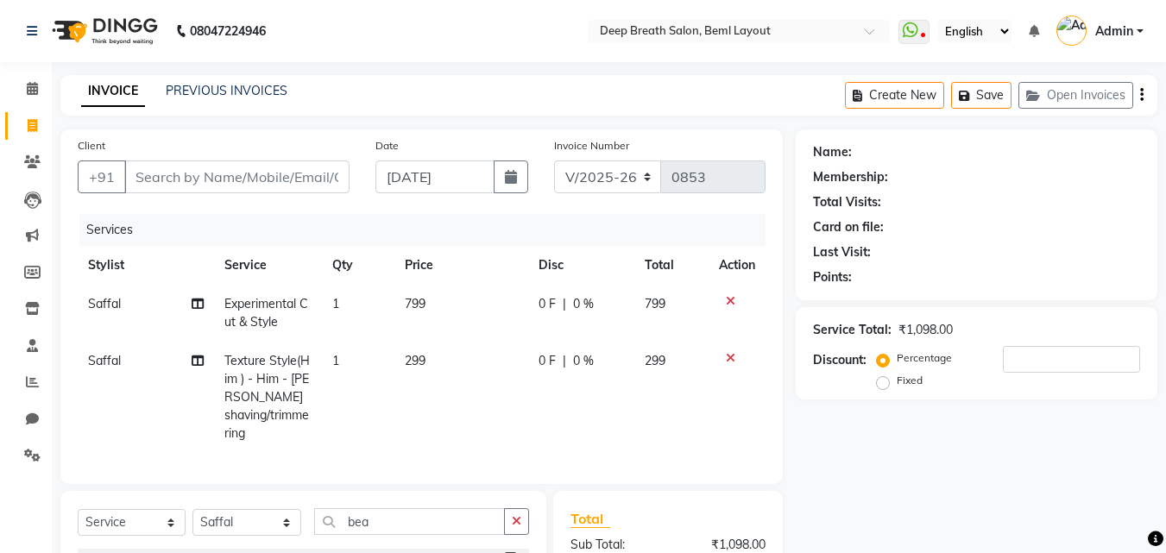
checkbox input "false"
click at [288, 178] on input "Client" at bounding box center [236, 177] width 225 height 33
type input "8"
type input "0"
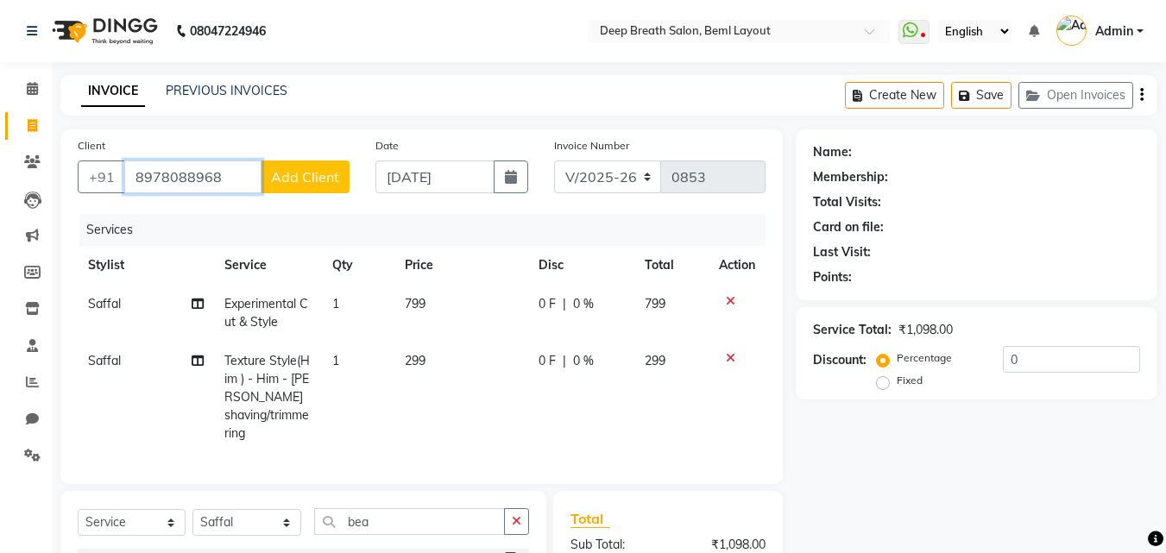
type input "8978088968"
click at [300, 190] on button "Add Client" at bounding box center [305, 177] width 89 height 33
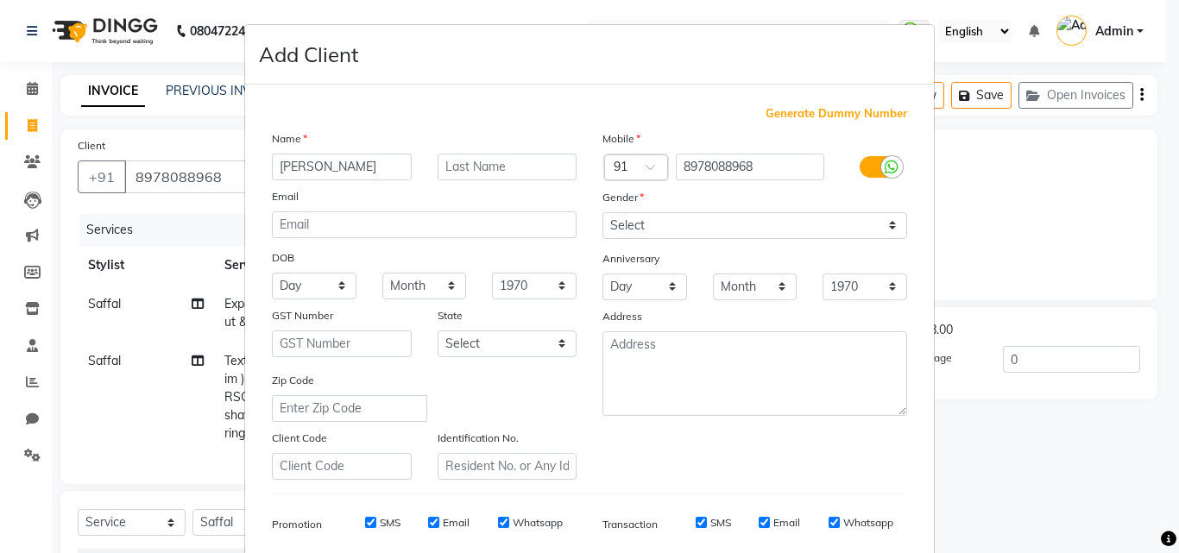
type input "Bhoopesh"
drag, startPoint x: 804, startPoint y: 225, endPoint x: 802, endPoint y: 238, distance: 13.1
click at [804, 227] on select "Select Male Female Other Prefer Not To Say" at bounding box center [755, 225] width 305 height 27
select select "male"
click at [603, 212] on select "Select Male Female Other Prefer Not To Say" at bounding box center [755, 225] width 305 height 27
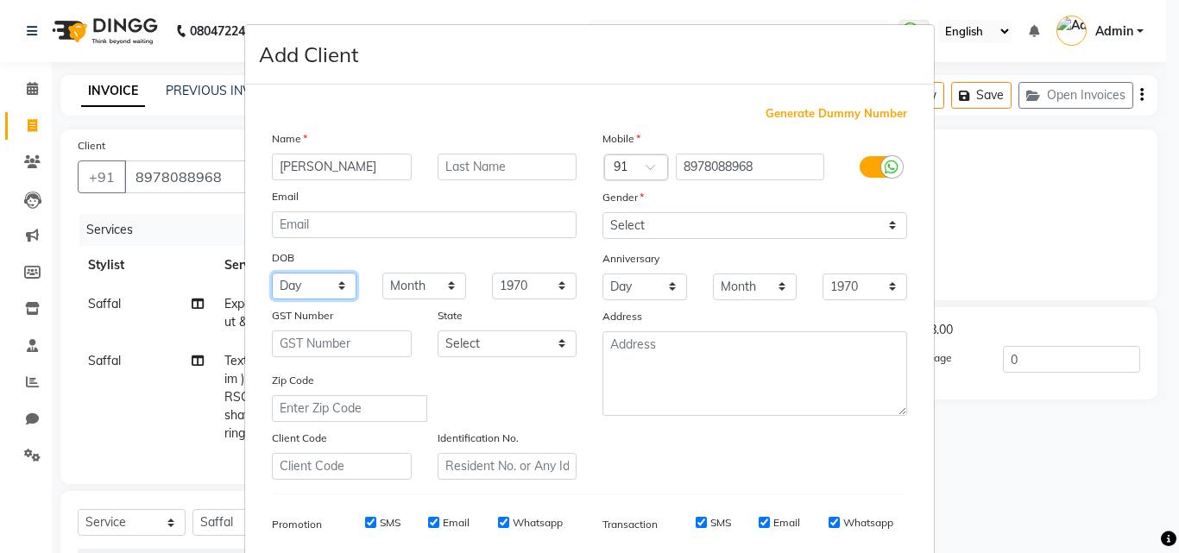
click at [324, 290] on select "Day 01 02 03 04 05 06 07 08 09 10 11 12 13 14 15 16 17 18 19 20 21 22 23 24 25 …" at bounding box center [314, 286] width 85 height 27
select select "30"
click at [272, 273] on select "Day 01 02 03 04 05 06 07 08 09 10 11 12 13 14 15 16 17 18 19 20 21 22 23 24 25 …" at bounding box center [314, 286] width 85 height 27
click at [440, 286] on select "Month January February March April May June July August September October Novem…" at bounding box center [424, 286] width 85 height 27
select select "01"
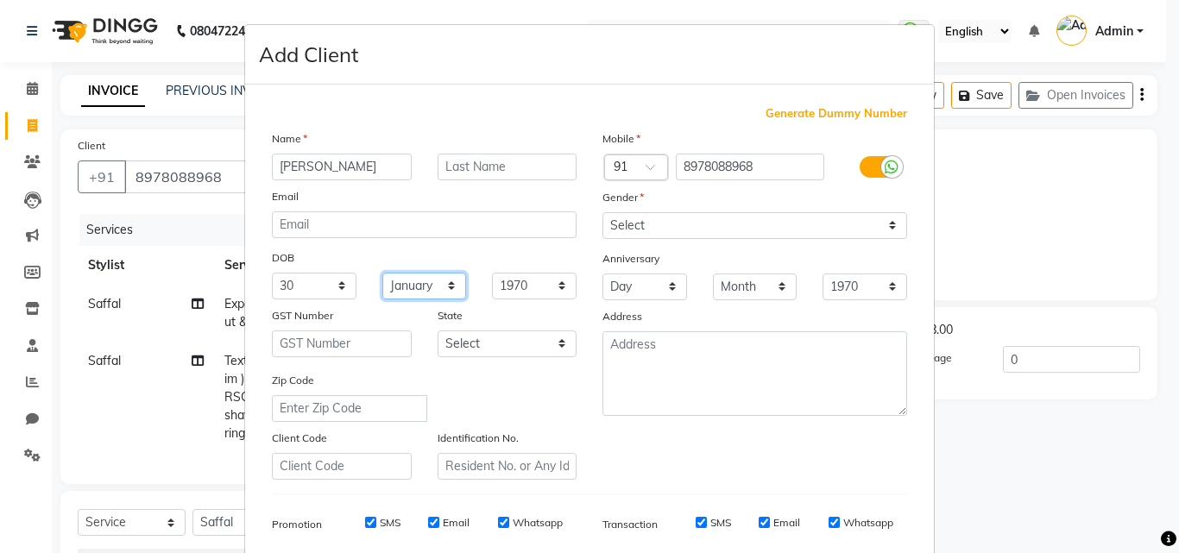
click at [382, 273] on select "Month January February March April May June July August September October Novem…" at bounding box center [424, 286] width 85 height 27
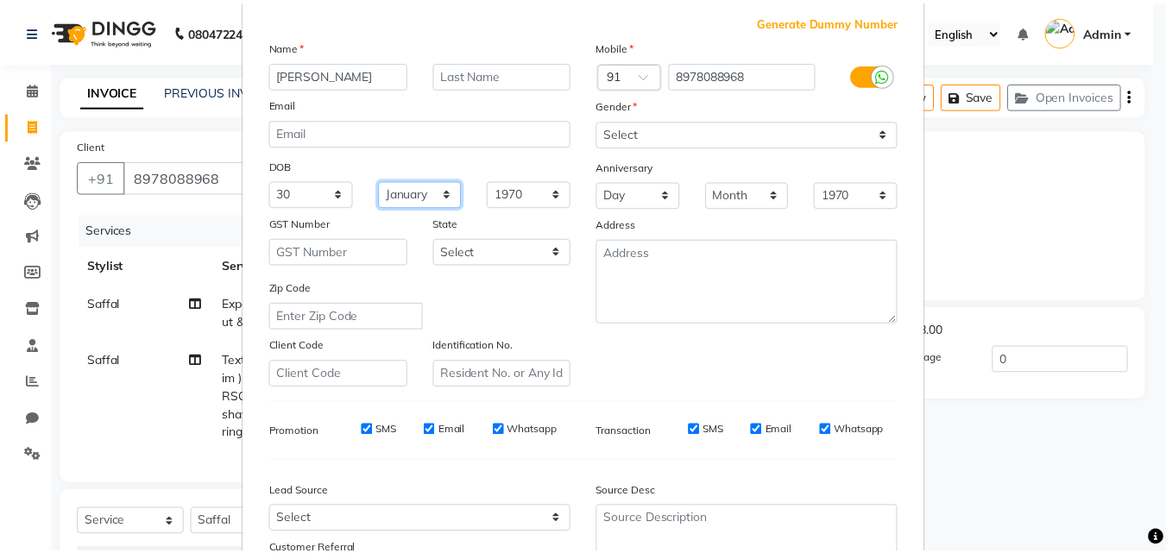
scroll to position [243, 0]
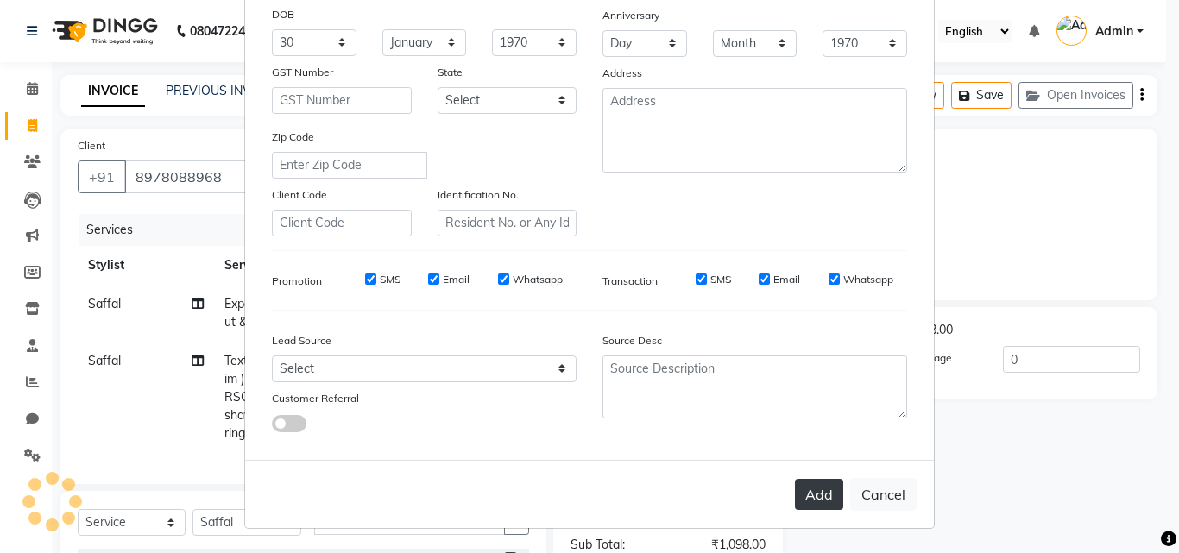
click at [808, 492] on button "Add" at bounding box center [819, 494] width 48 height 31
select select
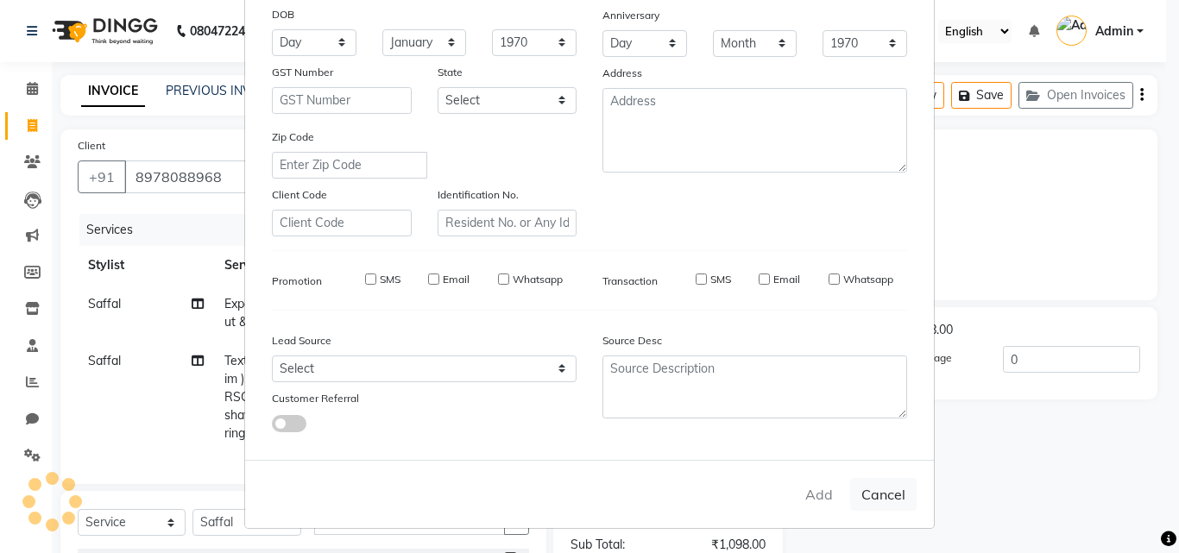
select select
checkbox input "false"
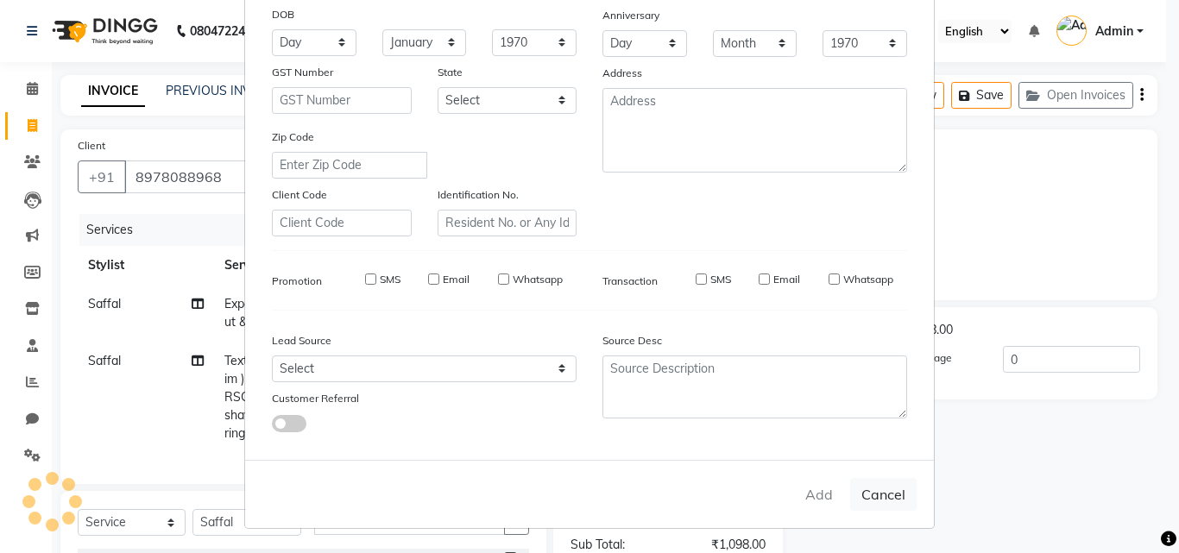
checkbox input "false"
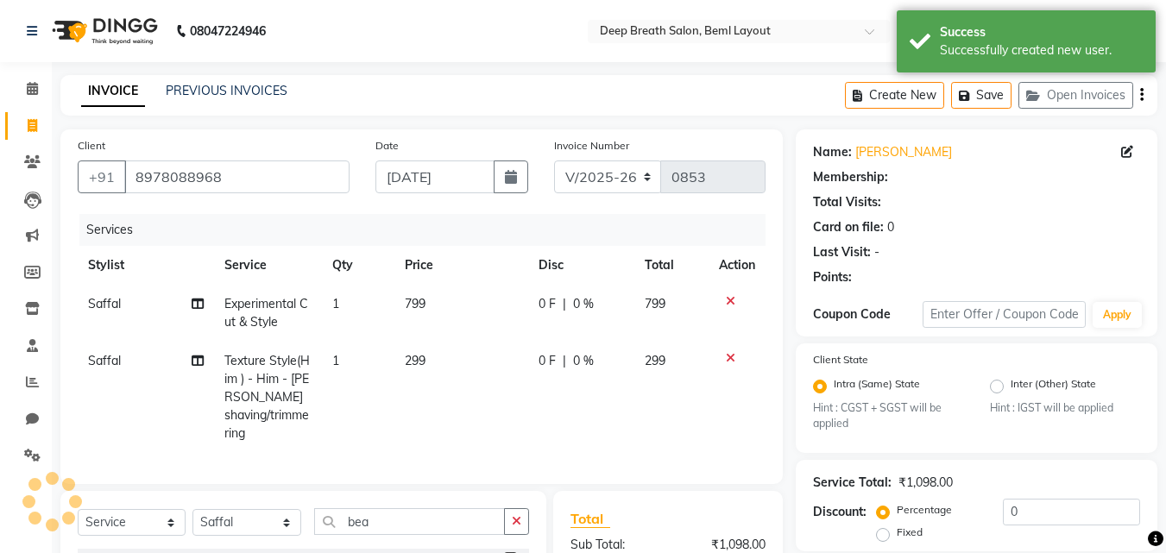
select select "1: Object"
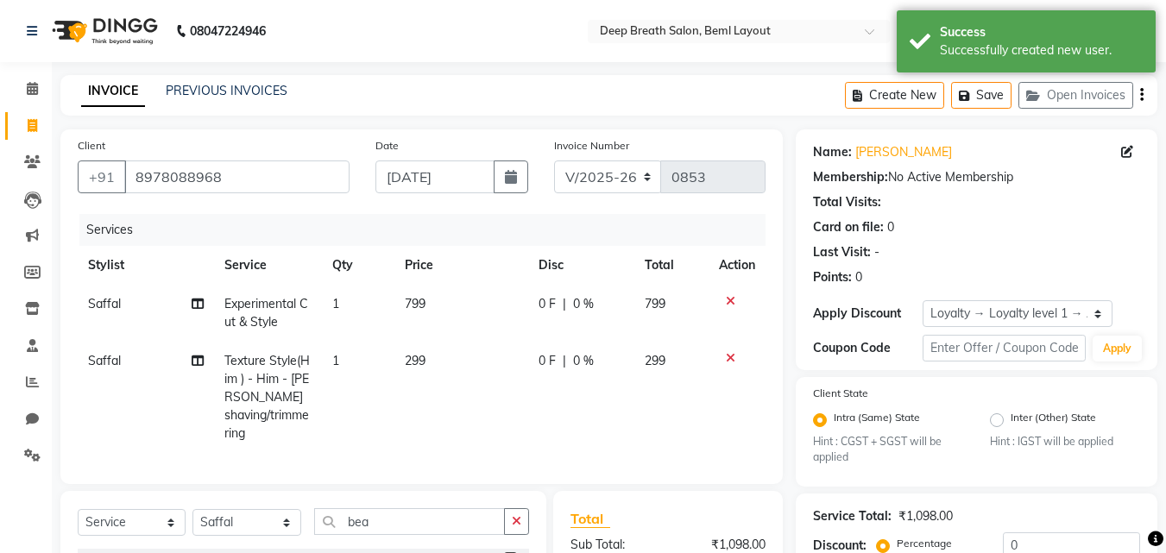
scroll to position [212, 0]
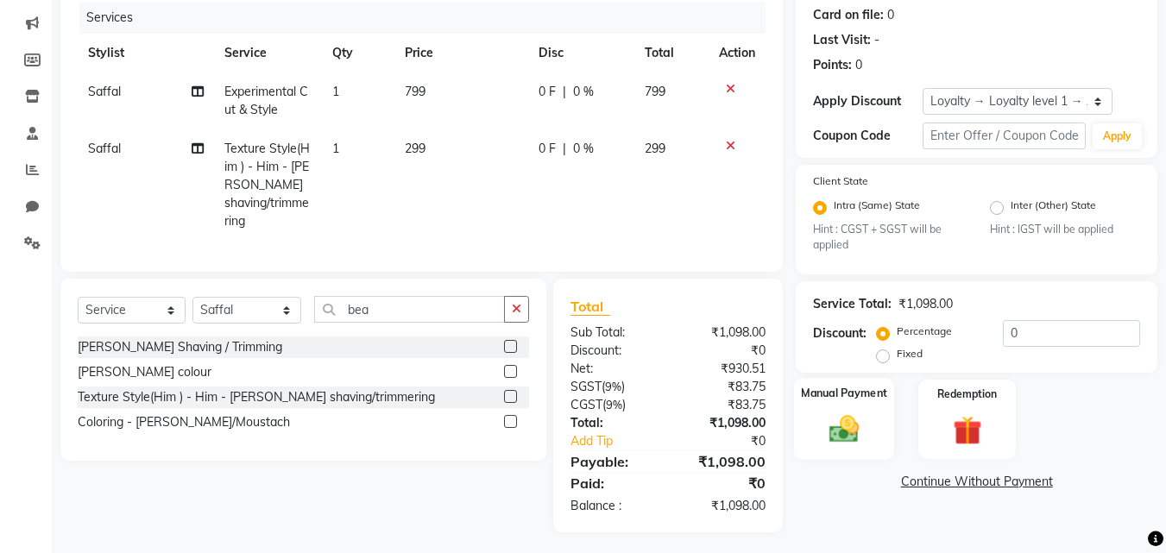
click at [859, 449] on div "Manual Payment" at bounding box center [844, 419] width 101 height 82
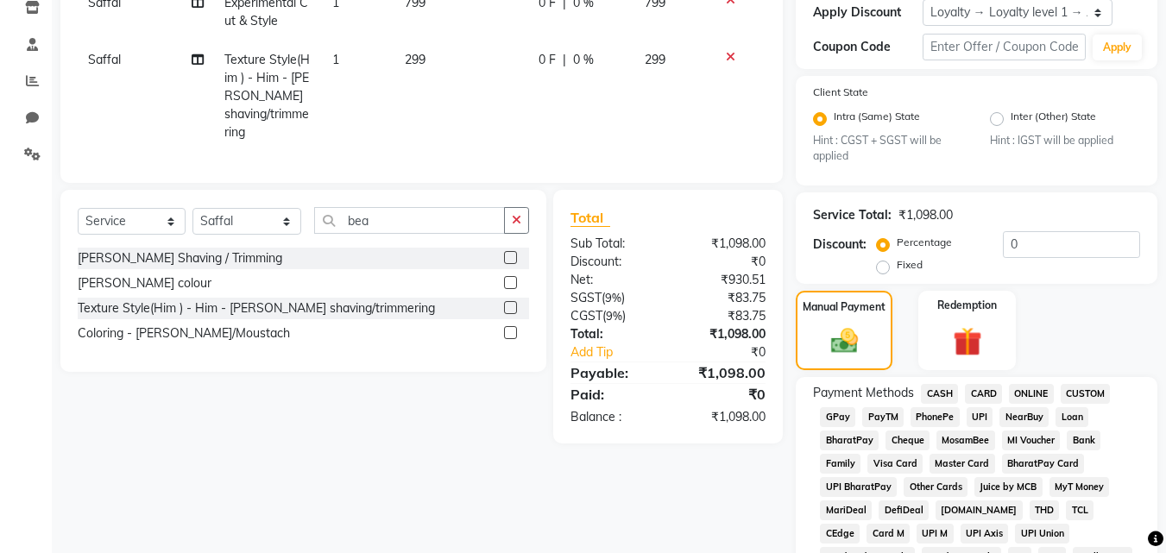
scroll to position [385, 0]
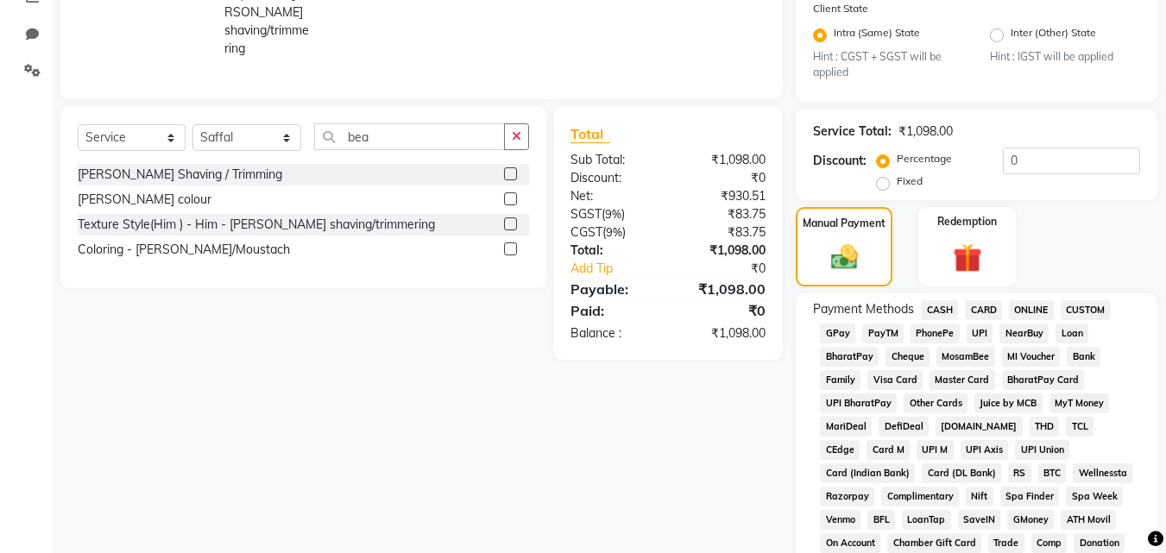
click at [994, 312] on span "CARD" at bounding box center [983, 310] width 37 height 20
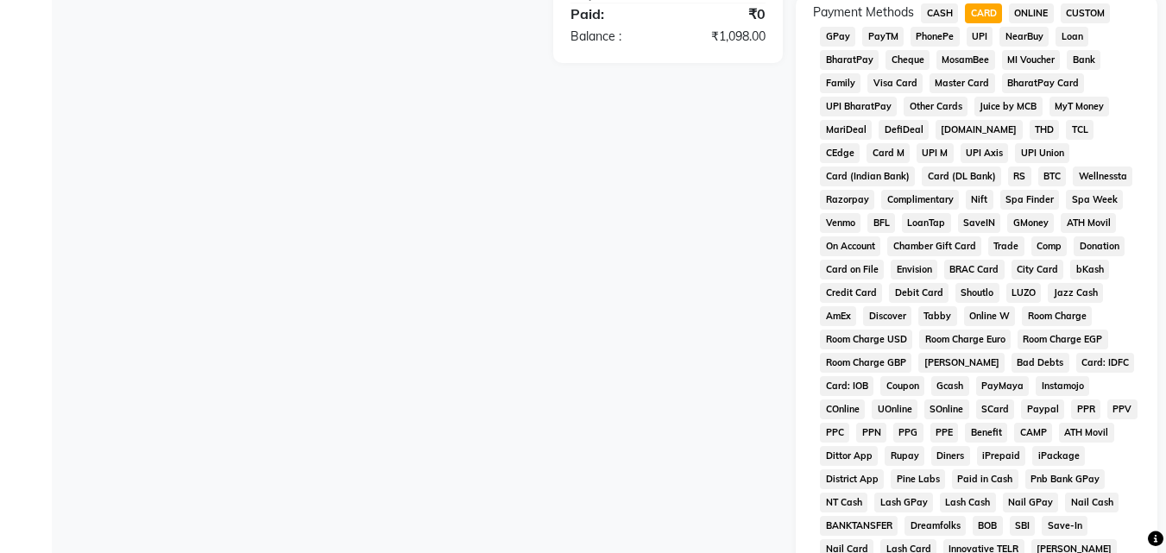
scroll to position [817, 0]
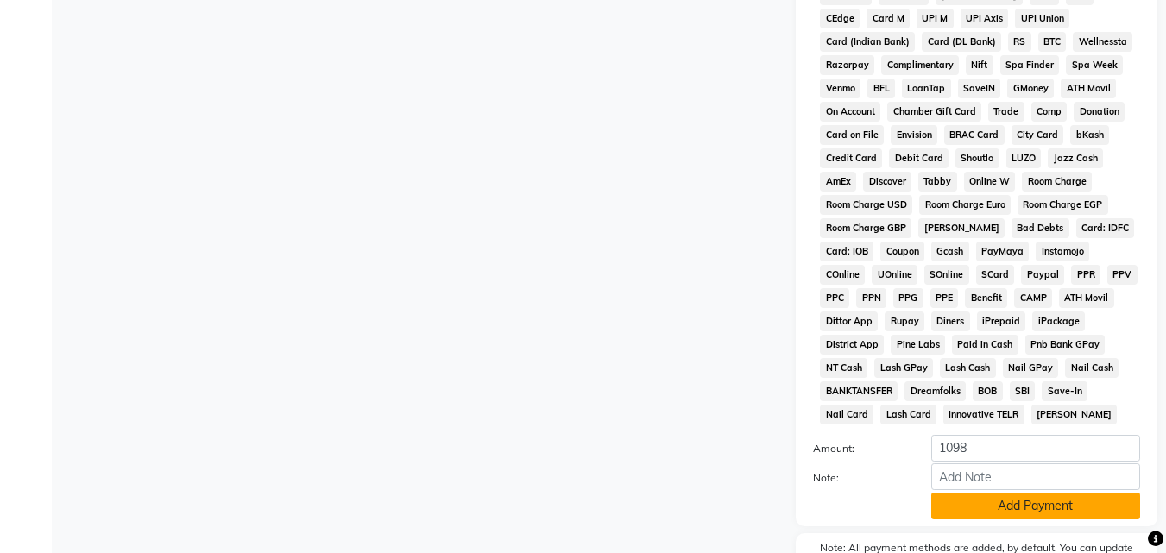
click at [1008, 504] on button "Add Payment" at bounding box center [1035, 506] width 209 height 27
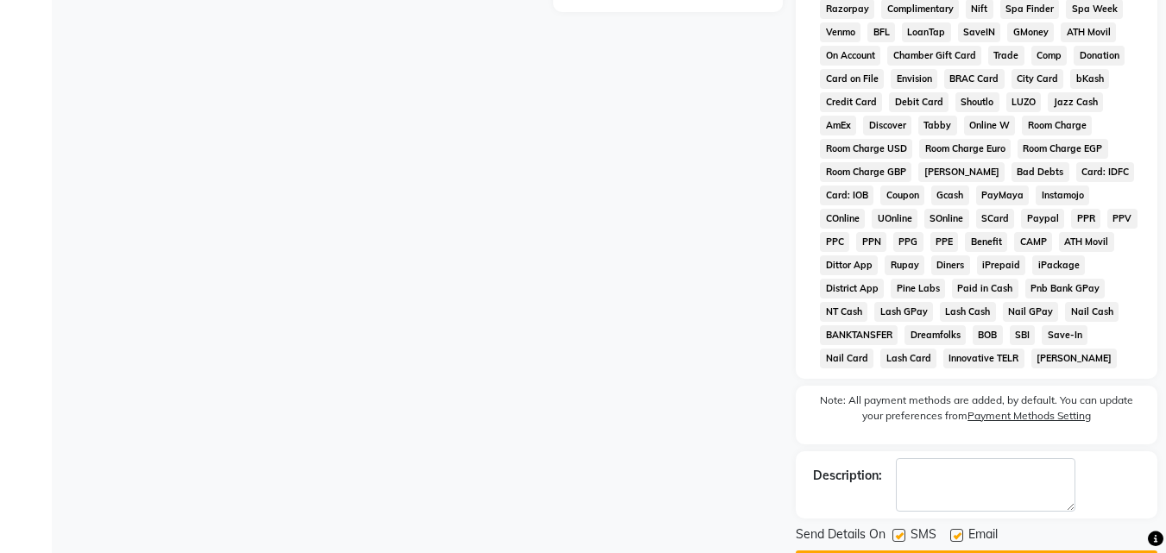
scroll to position [903, 0]
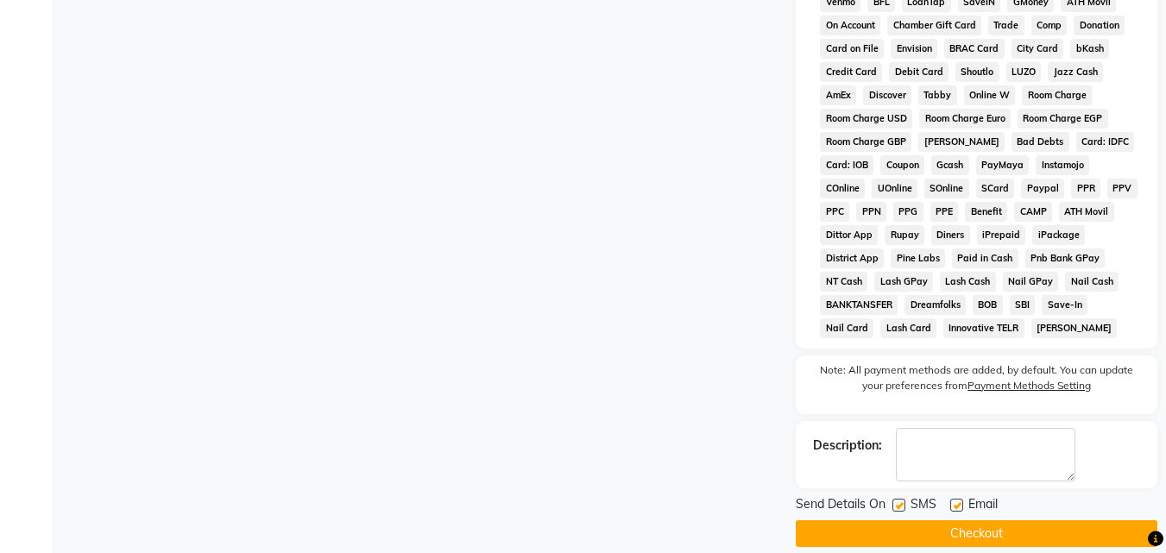
click at [1002, 525] on button "Checkout" at bounding box center [977, 534] width 362 height 27
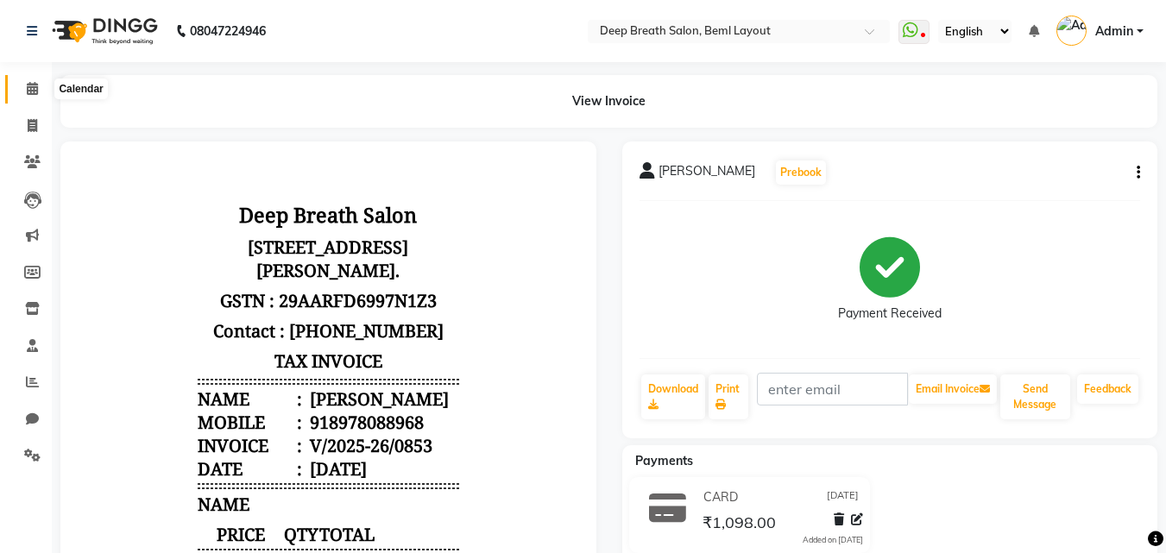
click at [34, 96] on span at bounding box center [32, 89] width 30 height 20
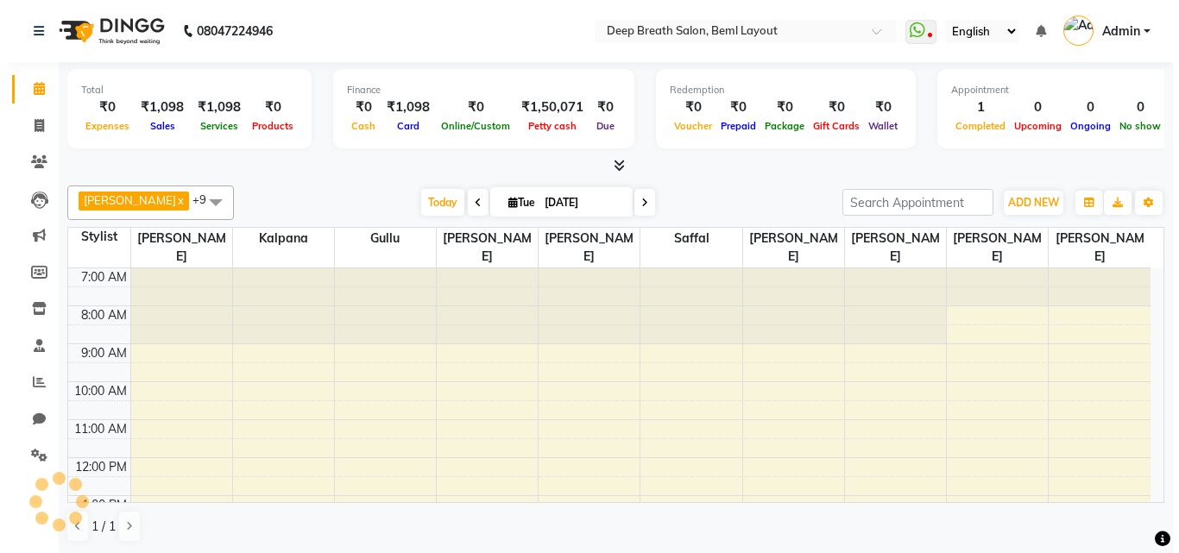
scroll to position [317, 0]
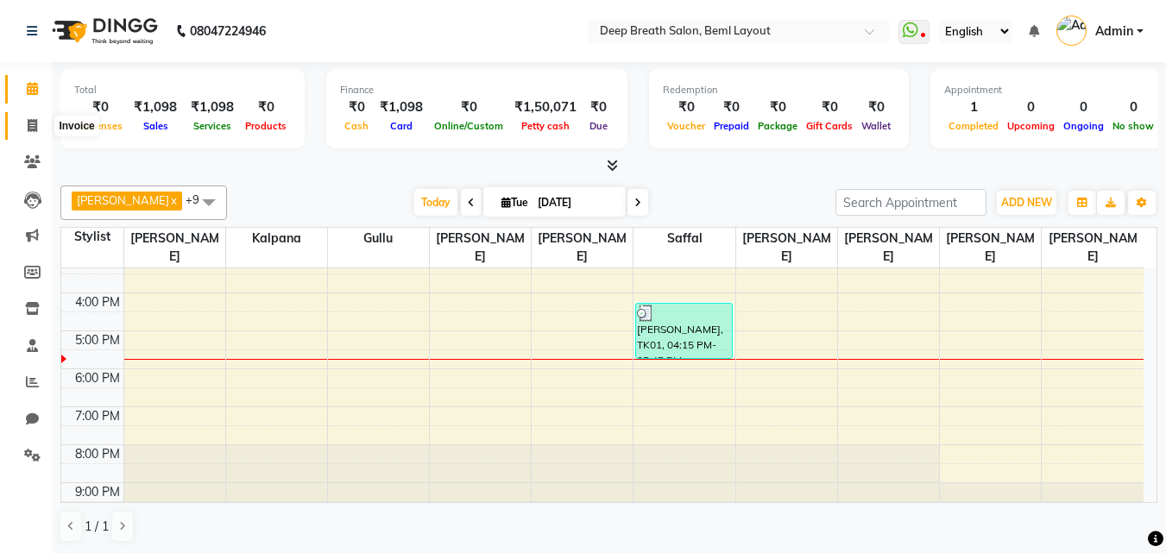
click at [32, 128] on icon at bounding box center [32, 125] width 9 height 13
select select "4101"
select select "service"
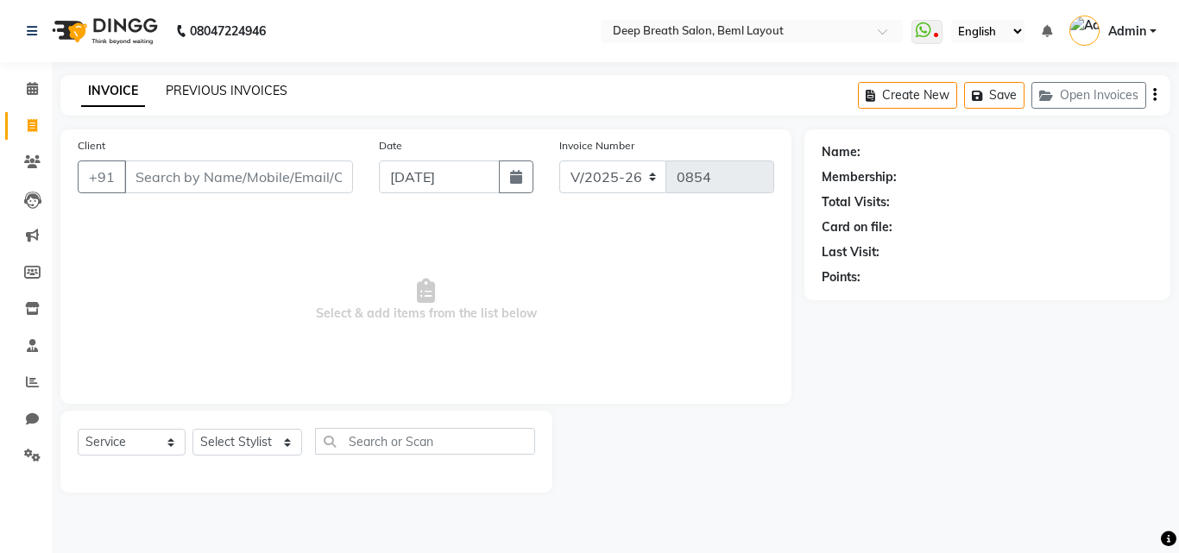
click at [271, 90] on link "PREVIOUS INVOICES" at bounding box center [227, 91] width 122 height 16
